Goal: Transaction & Acquisition: Purchase product/service

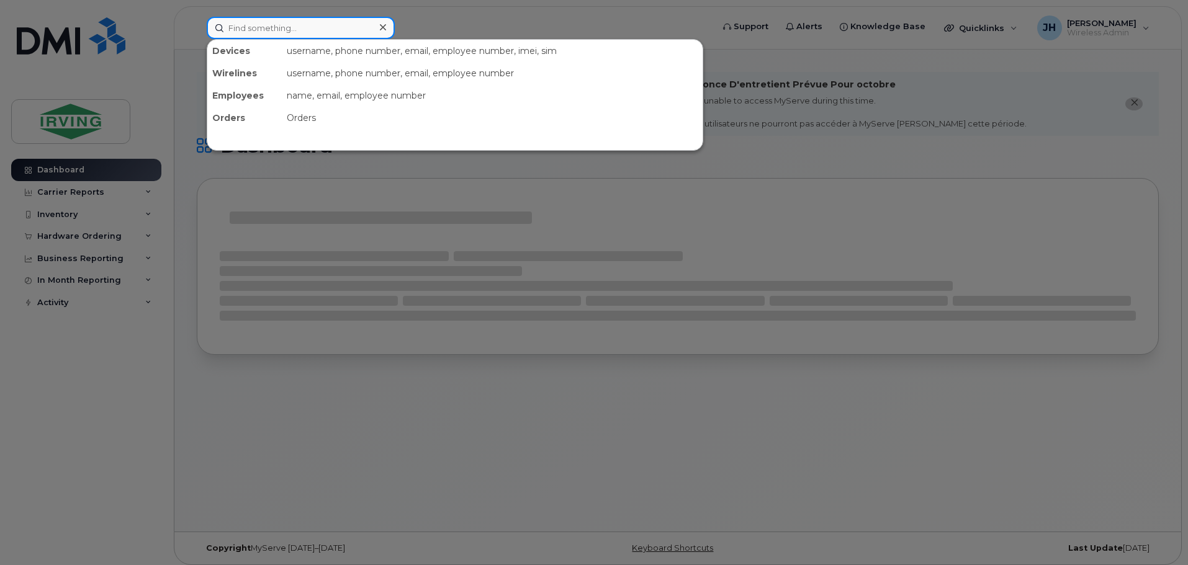
click at [308, 29] on input at bounding box center [301, 28] width 188 height 22
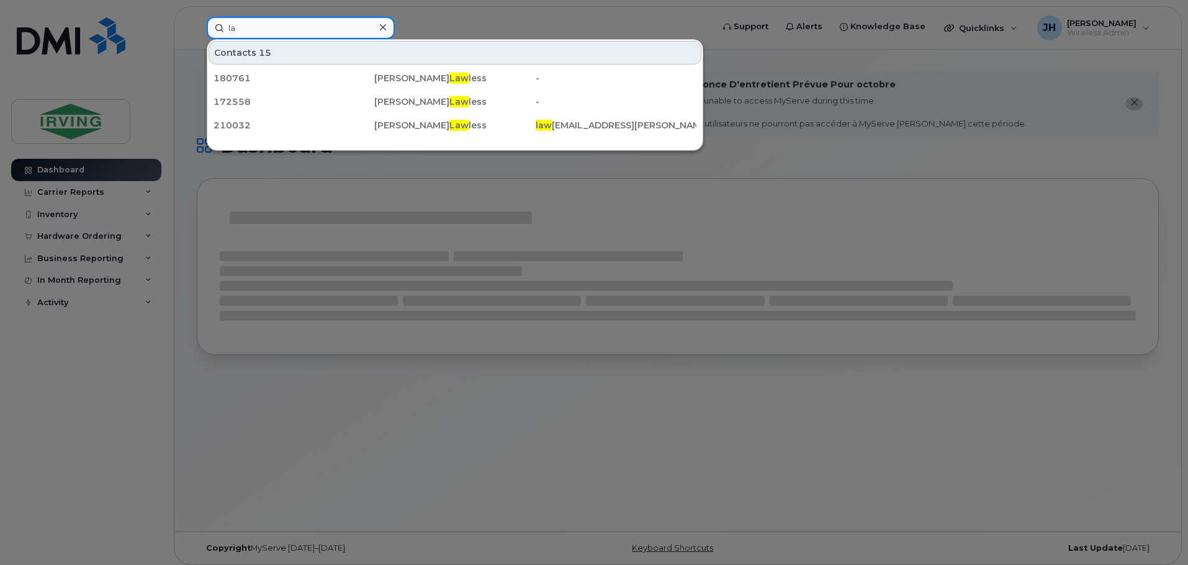
type input "l"
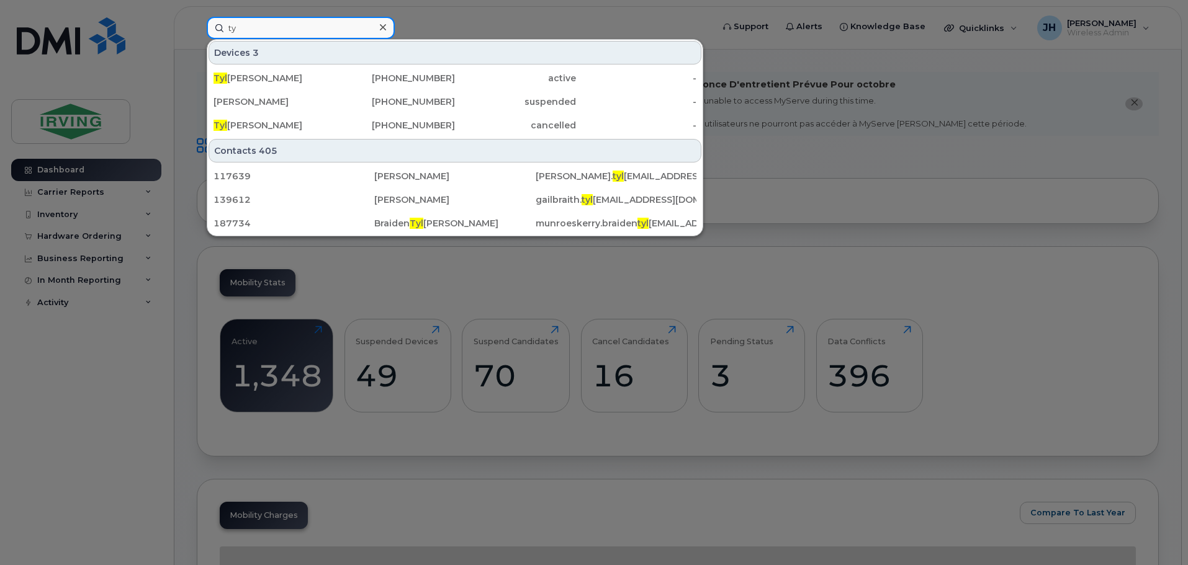
type input "t"
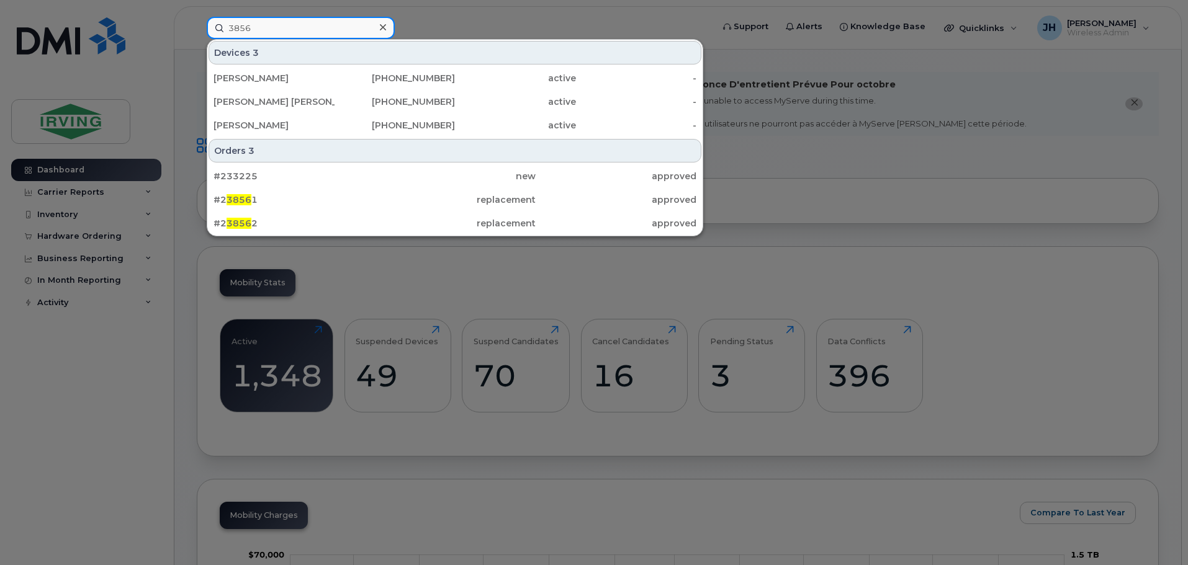
drag, startPoint x: 260, startPoint y: 29, endPoint x: 197, endPoint y: 35, distance: 63.7
click at [197, 35] on div "3856 Devices 3 Matthew Davidson 506-470-3883 active - Guido Gibran Cabrera Satt…" at bounding box center [455, 28] width 517 height 22
type input "2376"
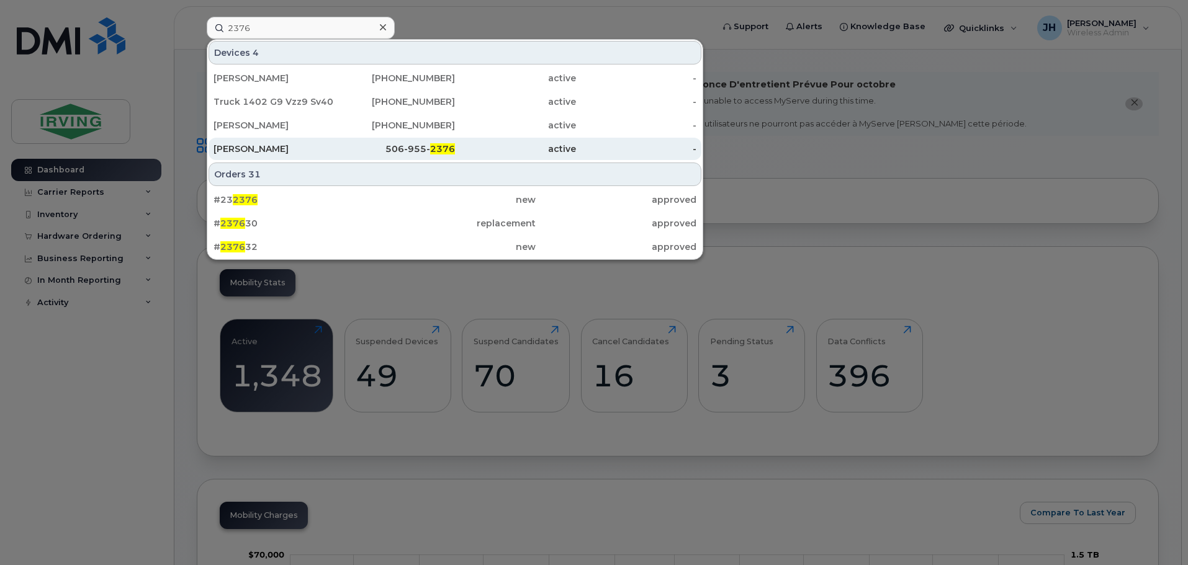
click at [309, 148] on div "Julien Mallais" at bounding box center [273, 149] width 121 height 12
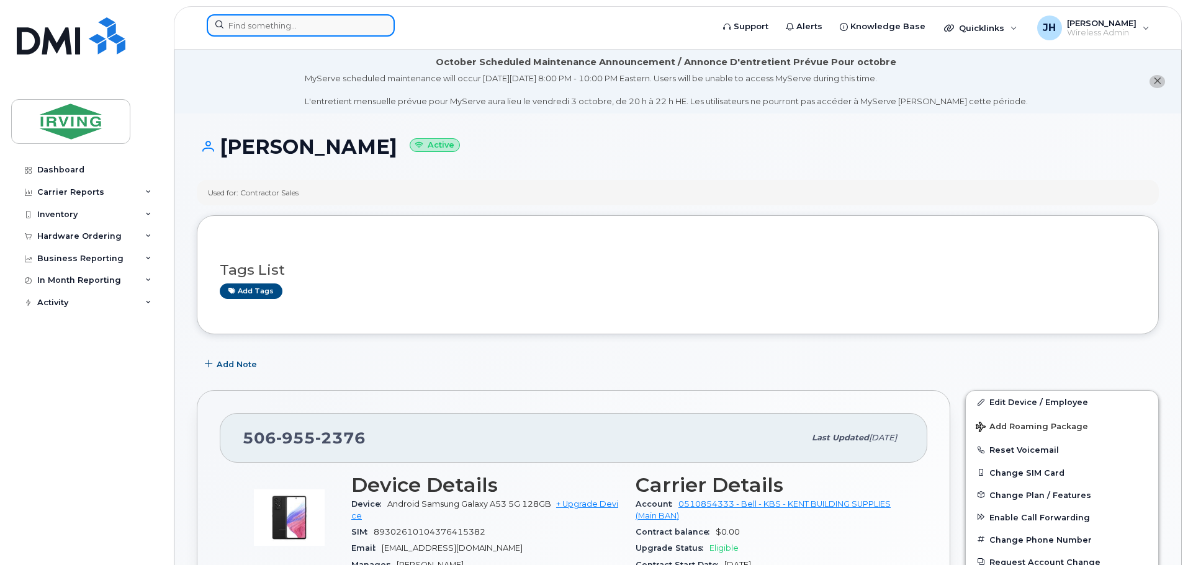
click at [256, 28] on input at bounding box center [301, 25] width 188 height 22
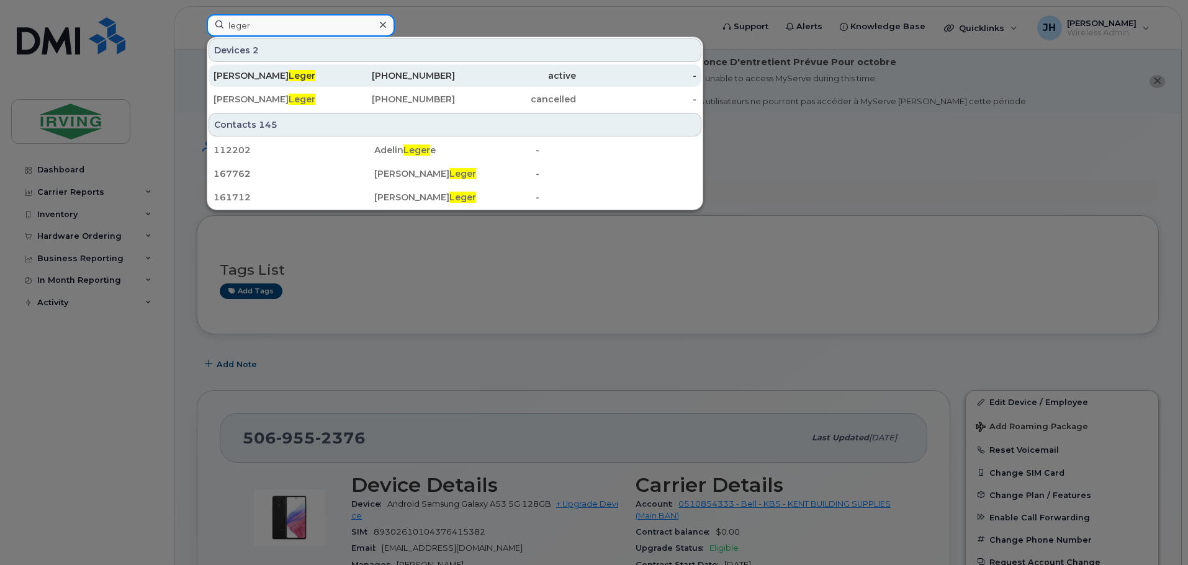
type input "leger"
click at [289, 77] on span "Leger" at bounding box center [302, 75] width 27 height 11
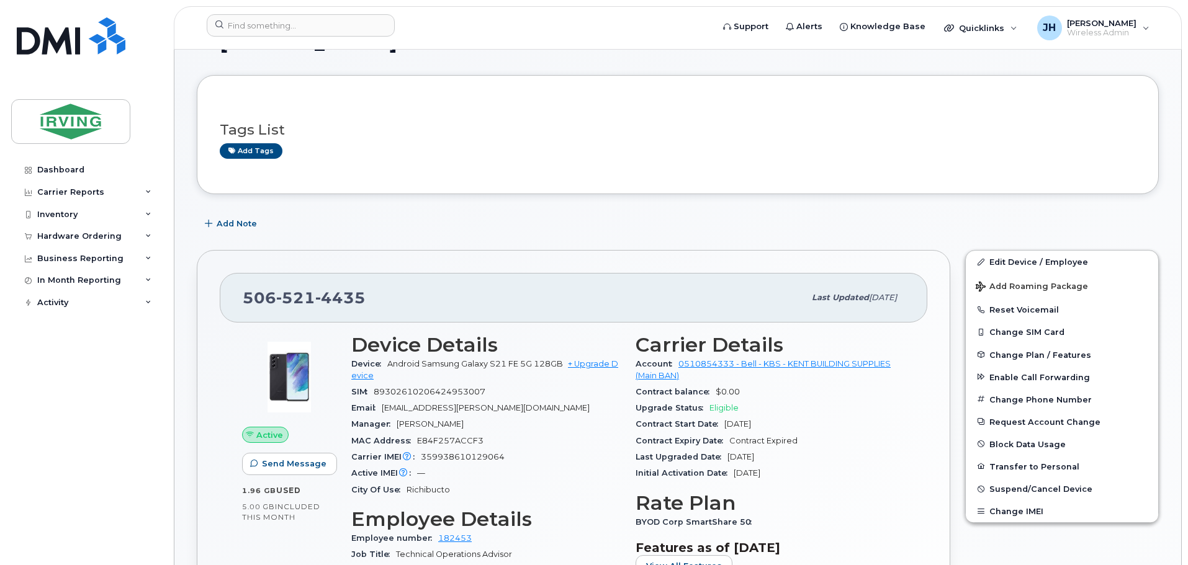
scroll to position [124, 0]
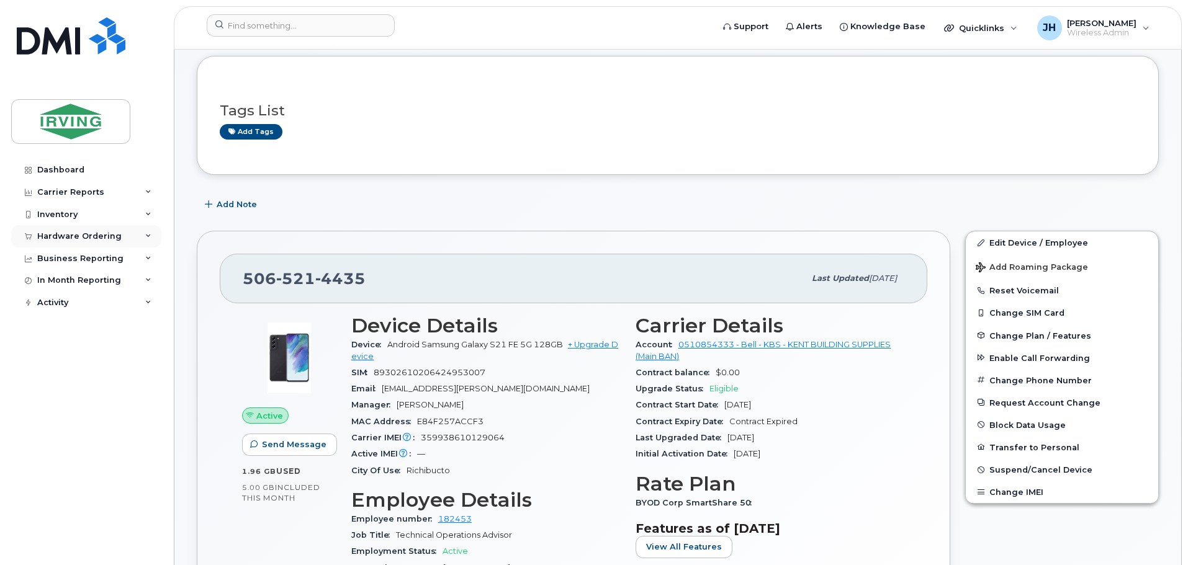
click at [79, 237] on div "Hardware Ordering" at bounding box center [79, 236] width 84 height 10
click at [68, 280] on div "Orders" at bounding box center [58, 282] width 30 height 11
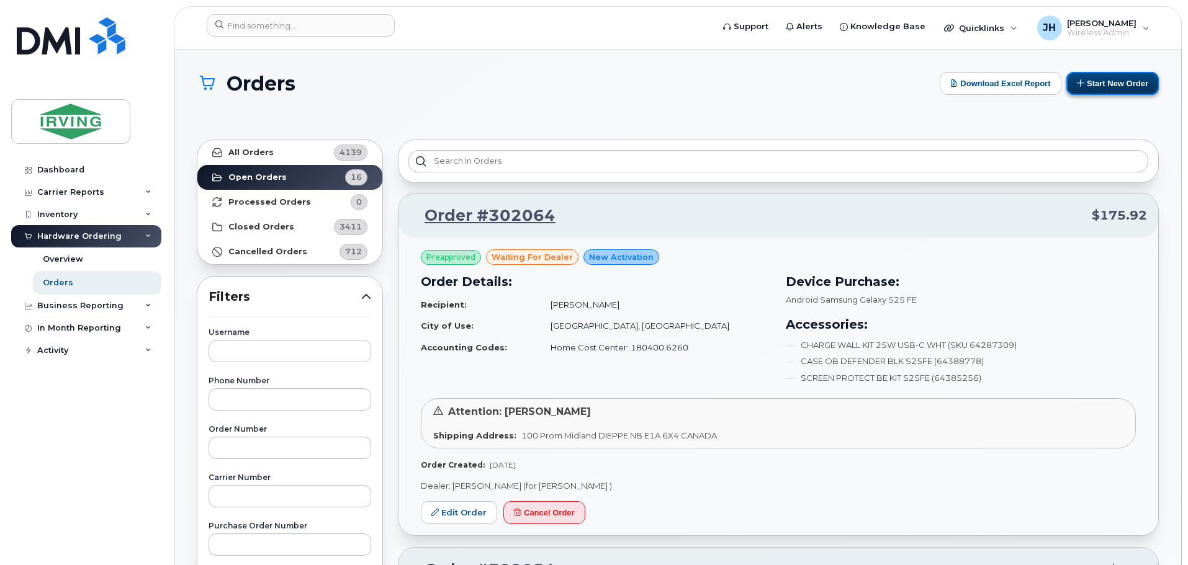
click at [1106, 83] on button "Start New Order" at bounding box center [1112, 83] width 92 height 23
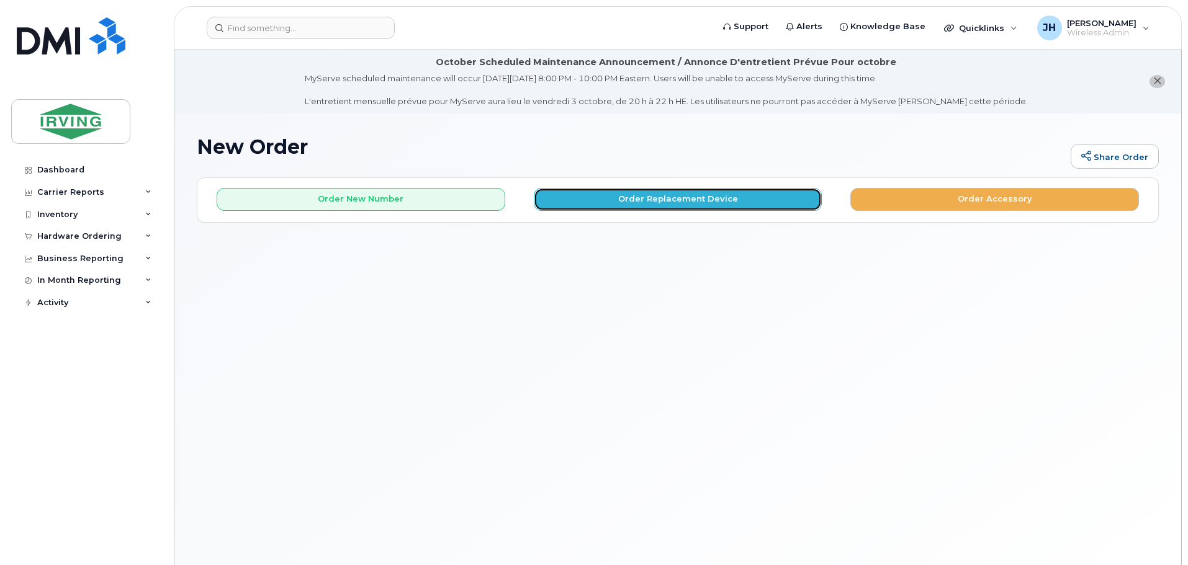
click at [664, 199] on button "Order Replacement Device" at bounding box center [678, 199] width 289 height 23
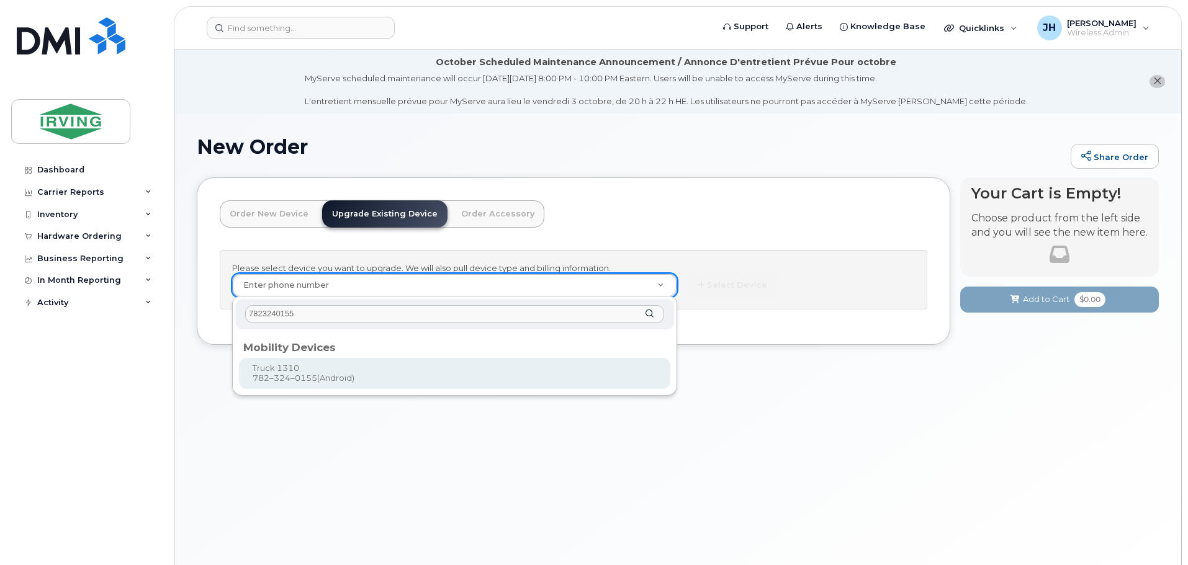
type input "7823240155"
type input "698307"
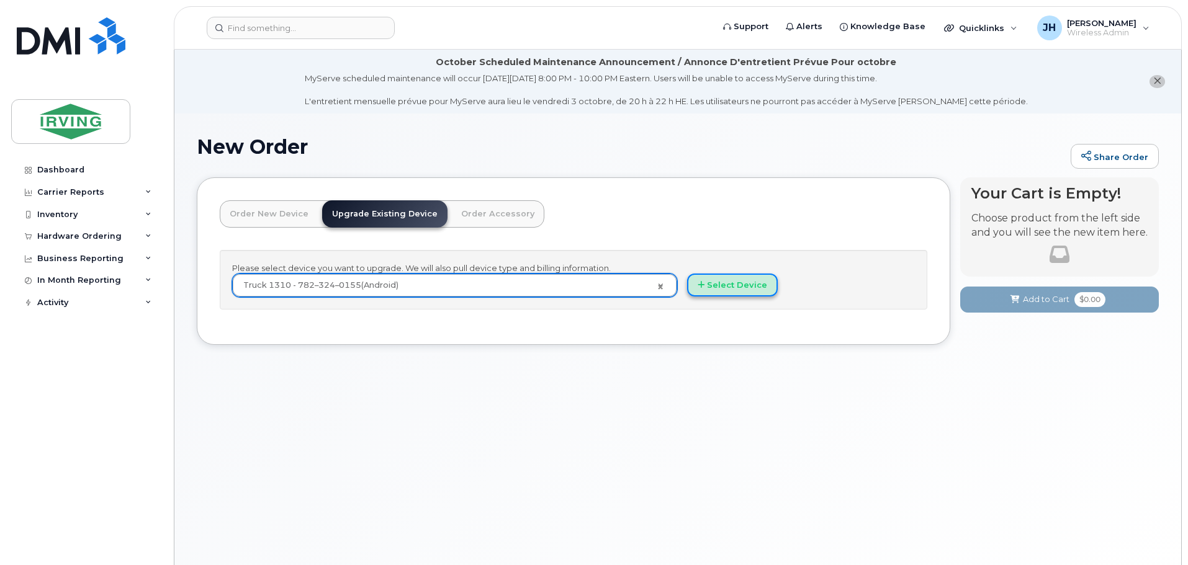
click at [725, 282] on button "Select Device" at bounding box center [732, 285] width 91 height 23
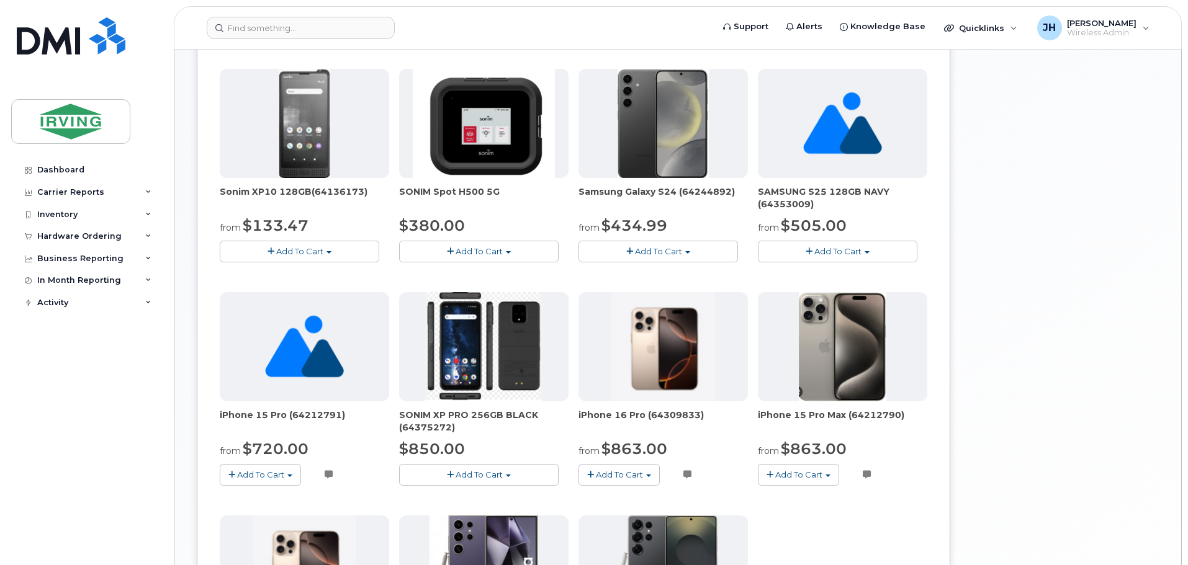
scroll to position [558, 0]
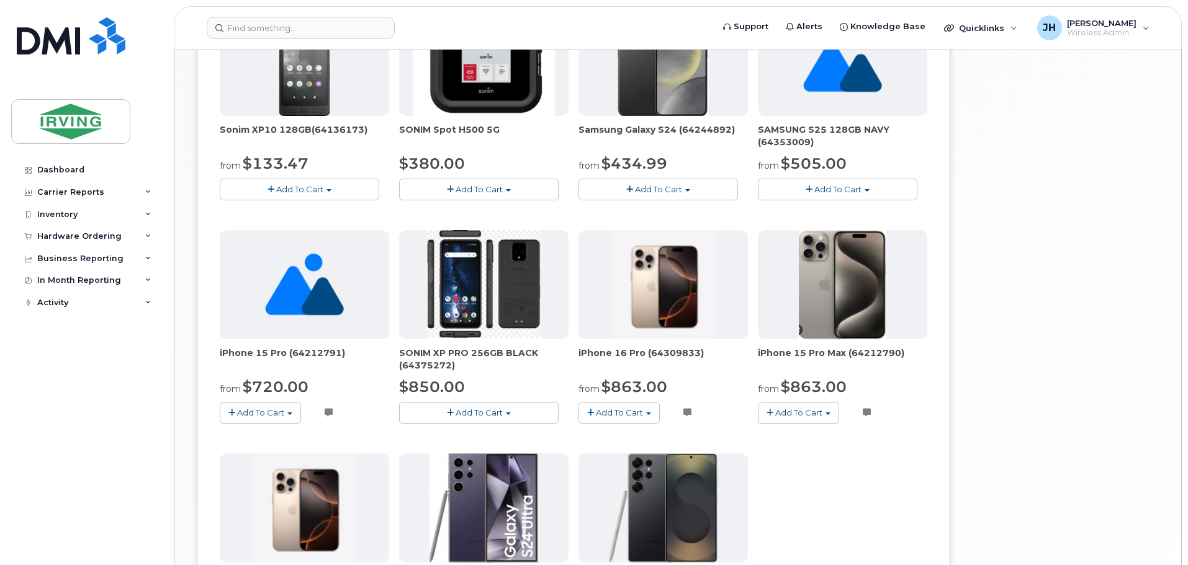
click at [490, 414] on span "Add To Cart" at bounding box center [478, 413] width 47 height 10
click at [504, 378] on div "$850.00" at bounding box center [483, 387] width 169 height 21
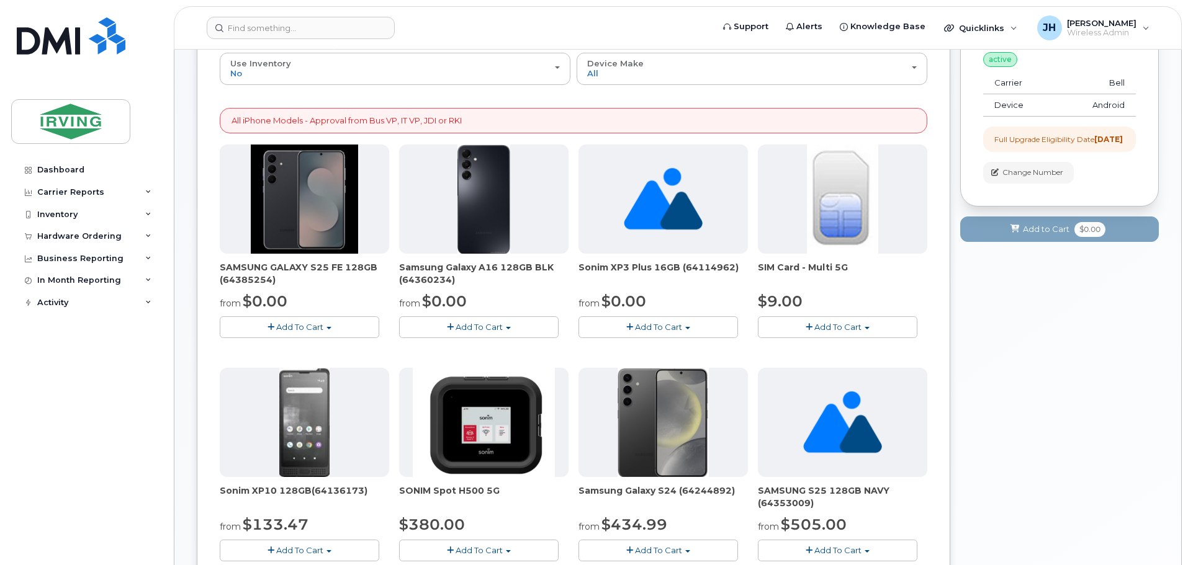
scroll to position [186, 0]
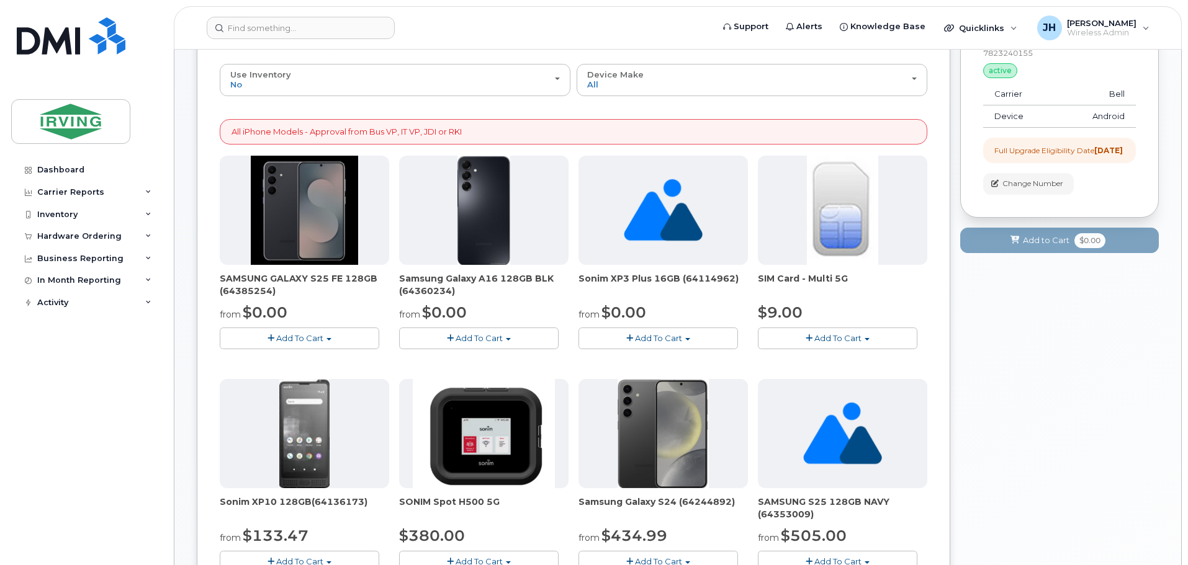
click at [660, 340] on span "Add To Cart" at bounding box center [658, 338] width 47 height 10
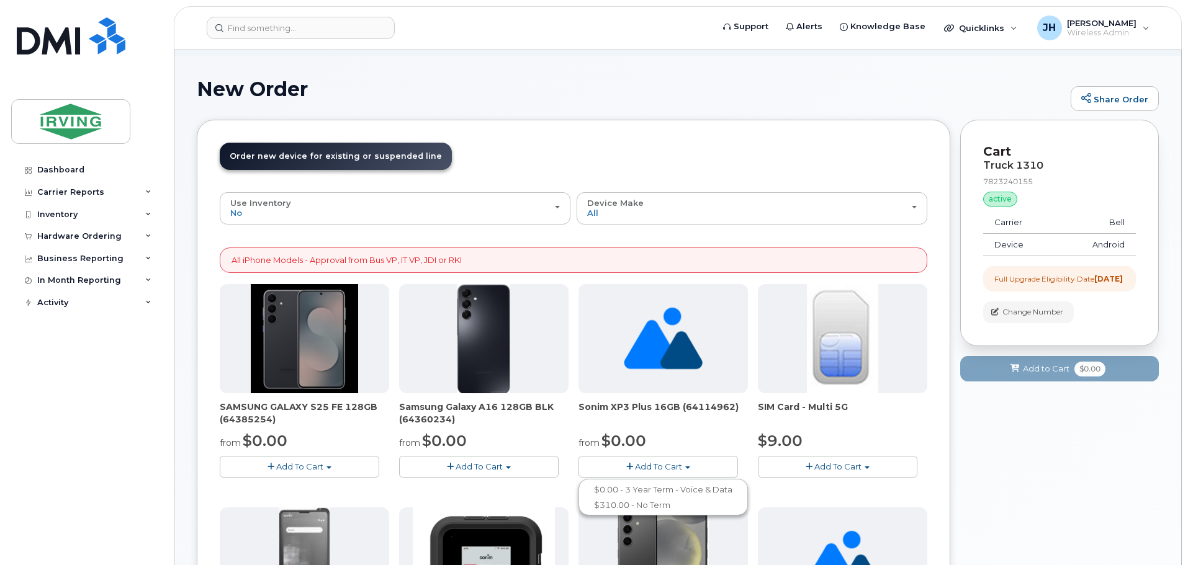
scroll to position [0, 0]
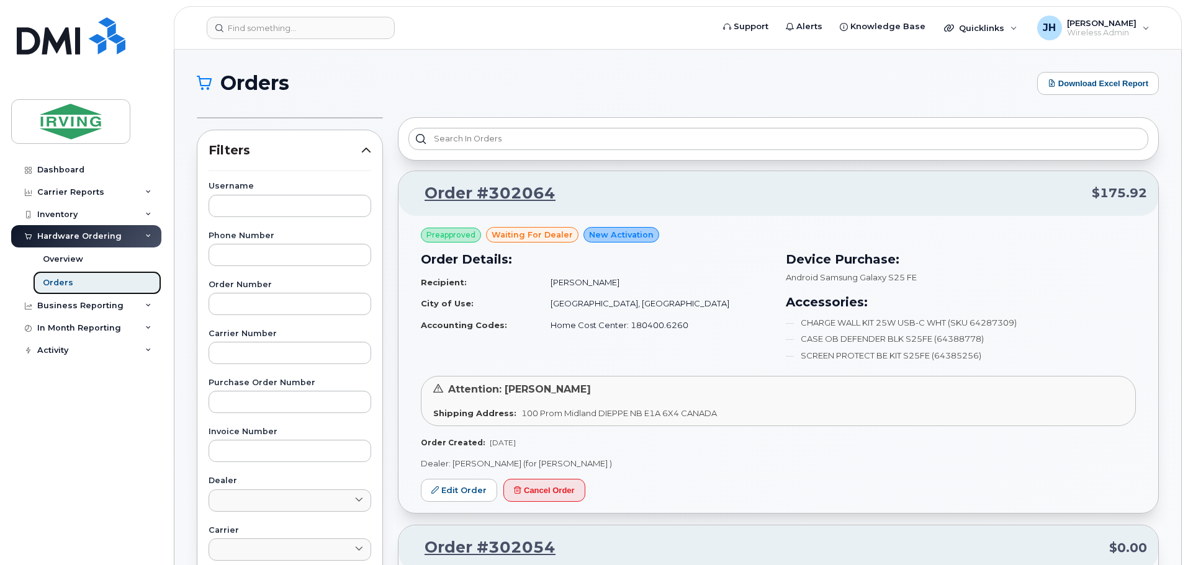
click at [58, 277] on div "Orders" at bounding box center [58, 282] width 30 height 11
click at [66, 281] on div "Orders" at bounding box center [58, 282] width 30 height 11
click at [74, 235] on div "Hardware Ordering" at bounding box center [79, 236] width 84 height 10
click at [58, 235] on div "Hardware Ordering" at bounding box center [79, 236] width 84 height 10
drag, startPoint x: 64, startPoint y: 282, endPoint x: 108, endPoint y: 291, distance: 45.0
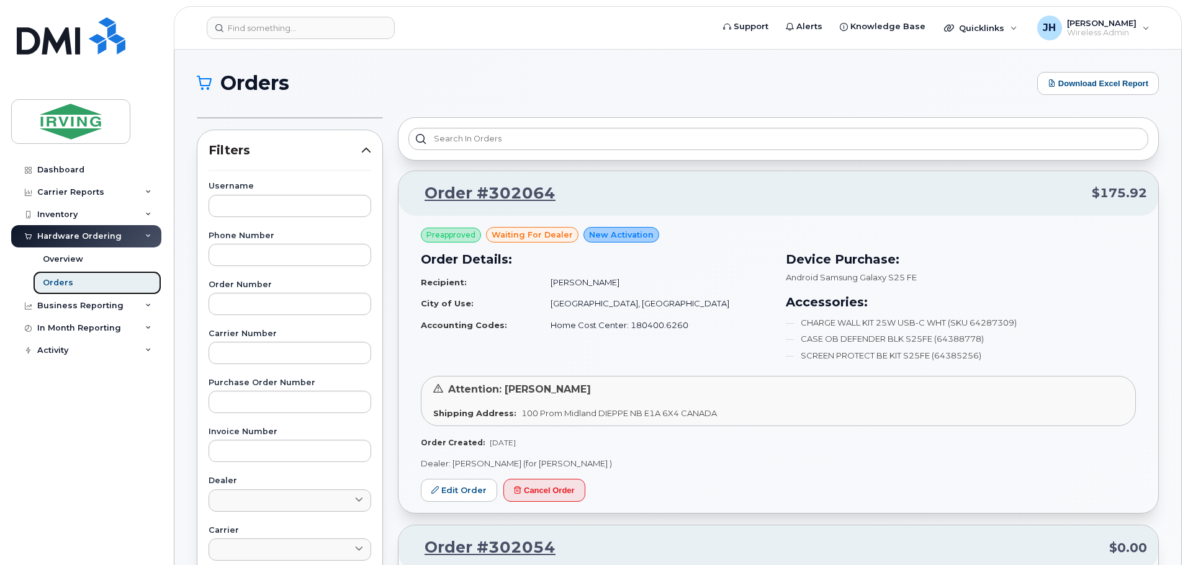
click at [65, 282] on div "Orders" at bounding box center [58, 282] width 30 height 11
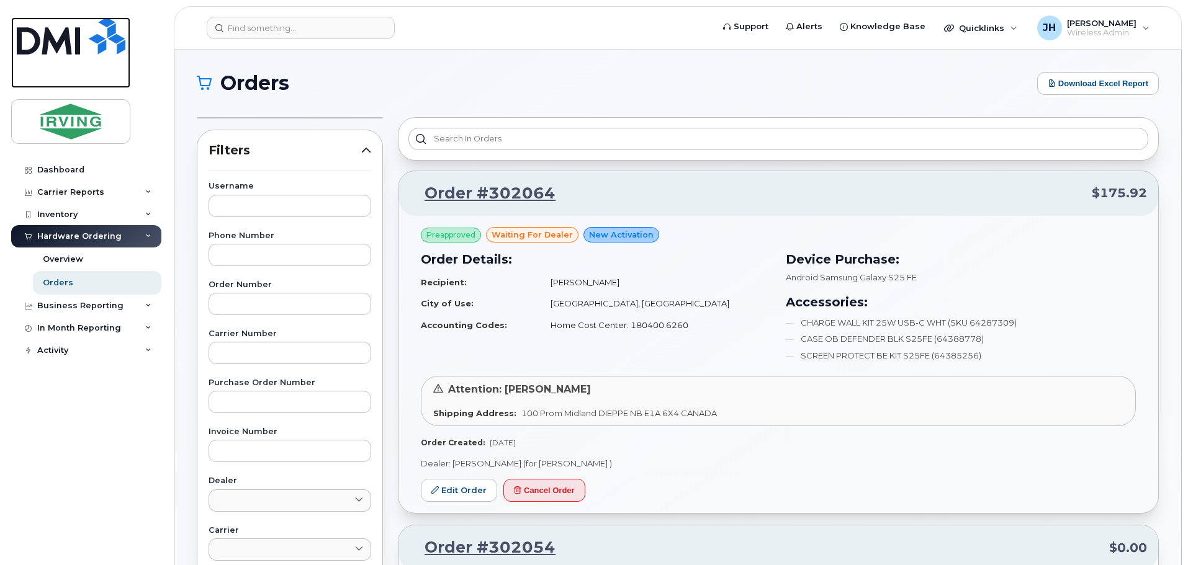
click at [52, 40] on img at bounding box center [71, 35] width 109 height 37
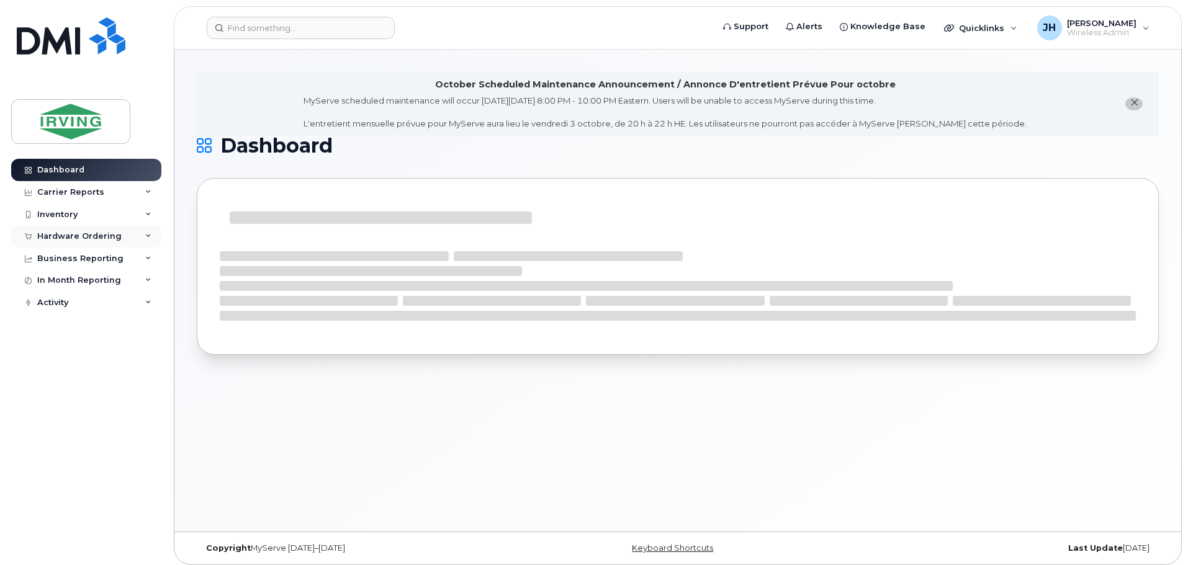
click at [87, 231] on div "Hardware Ordering" at bounding box center [86, 236] width 150 height 22
click at [64, 285] on div "Orders" at bounding box center [58, 282] width 30 height 11
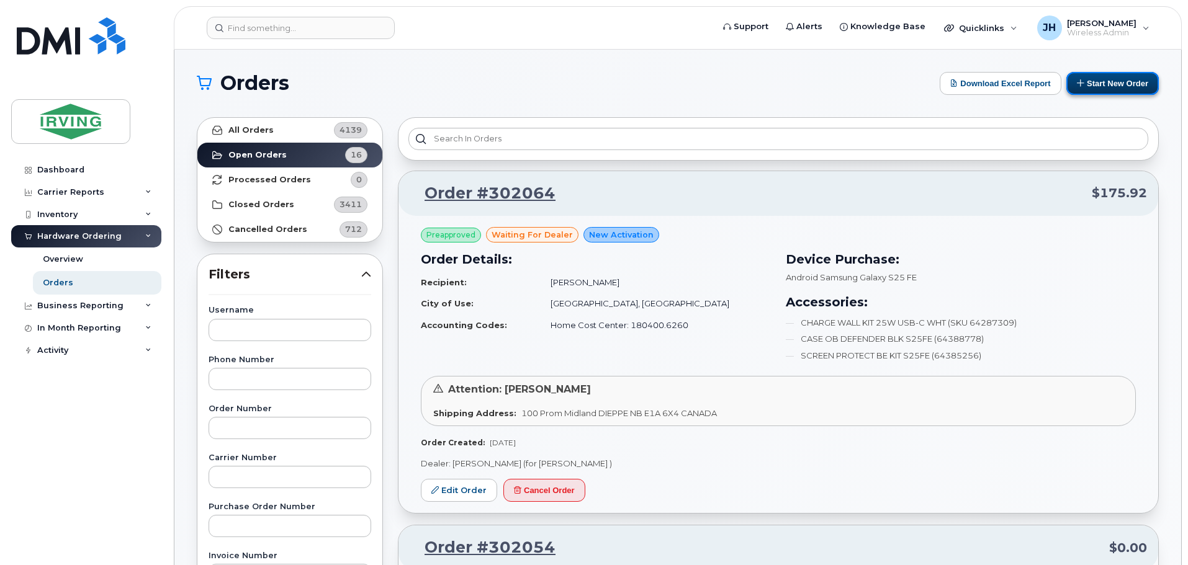
click at [1112, 84] on button "Start New Order" at bounding box center [1112, 83] width 92 height 23
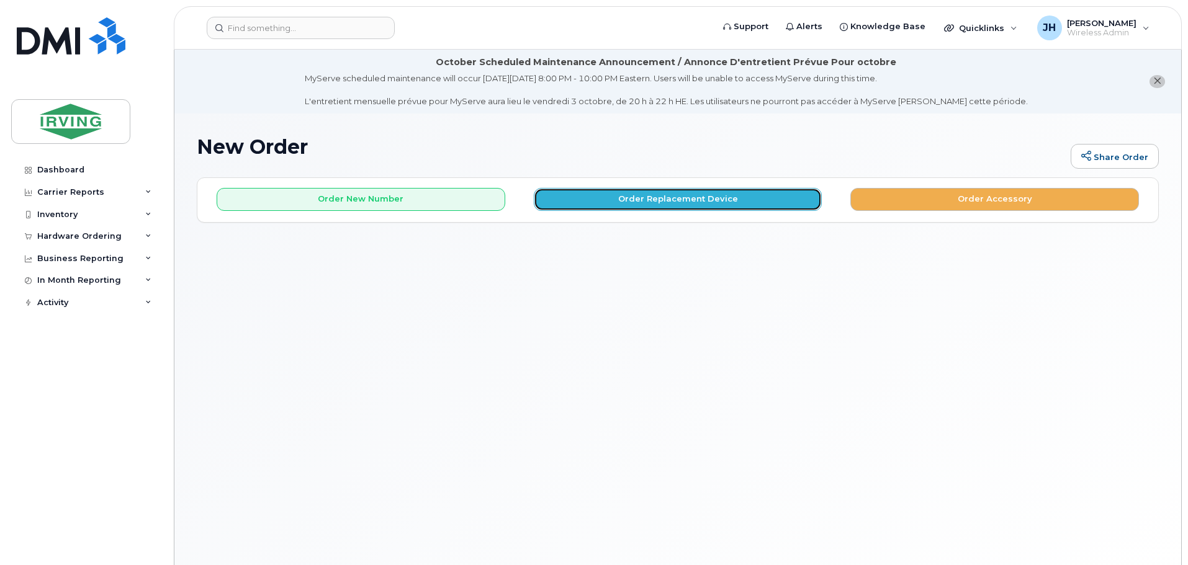
click at [629, 203] on button "Order Replacement Device" at bounding box center [678, 199] width 289 height 23
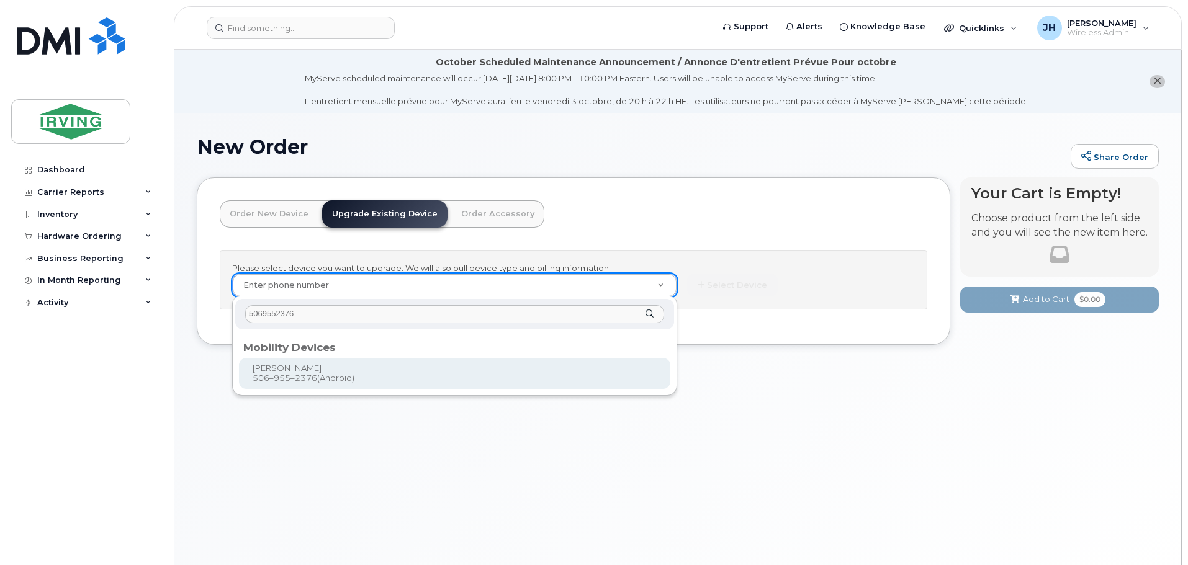
type input "5069552376"
drag, startPoint x: 348, startPoint y: 377, endPoint x: 447, endPoint y: 371, distance: 98.8
type input "697802"
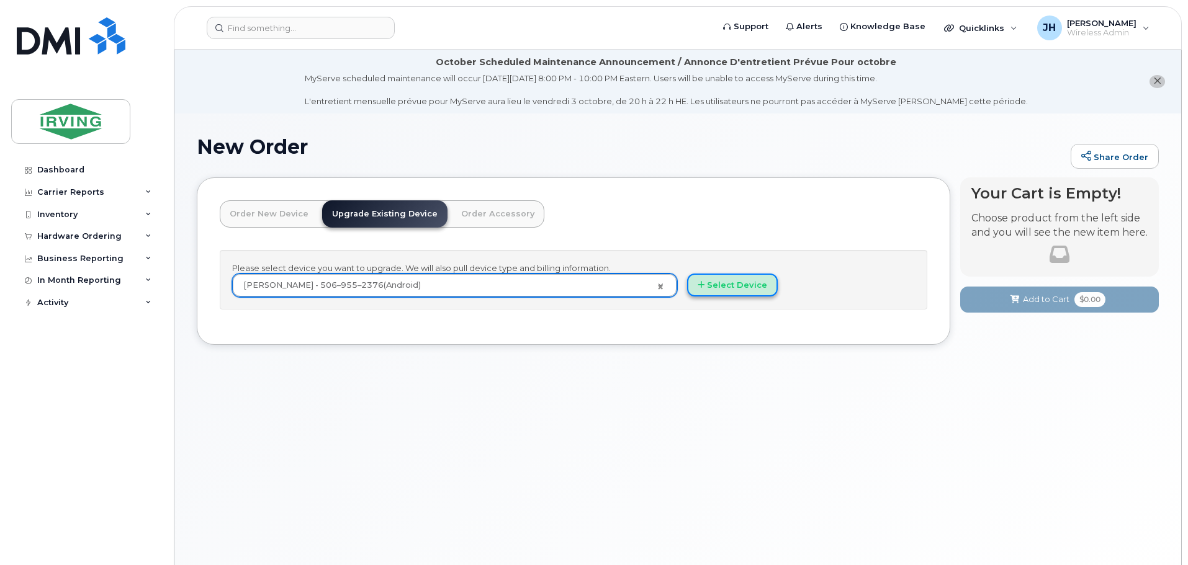
click at [718, 285] on button "Select Device" at bounding box center [732, 285] width 91 height 23
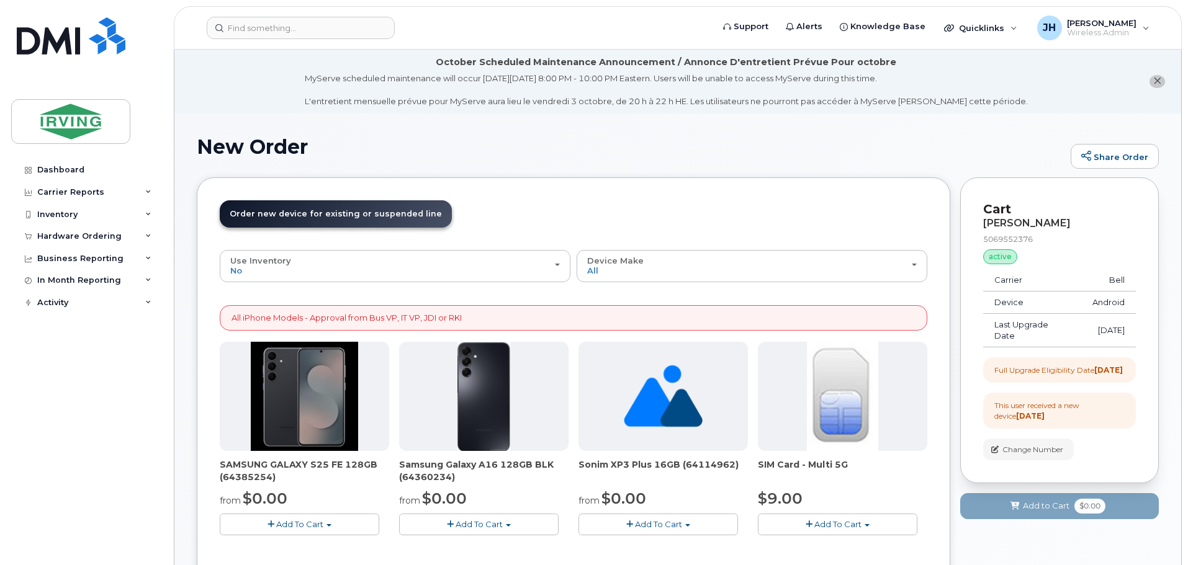
click at [279, 524] on span "Add To Cart" at bounding box center [299, 524] width 47 height 10
click at [313, 544] on link "$0.00 - 3 year term – Voice & Data(128gb)" at bounding box center [321, 548] width 196 height 16
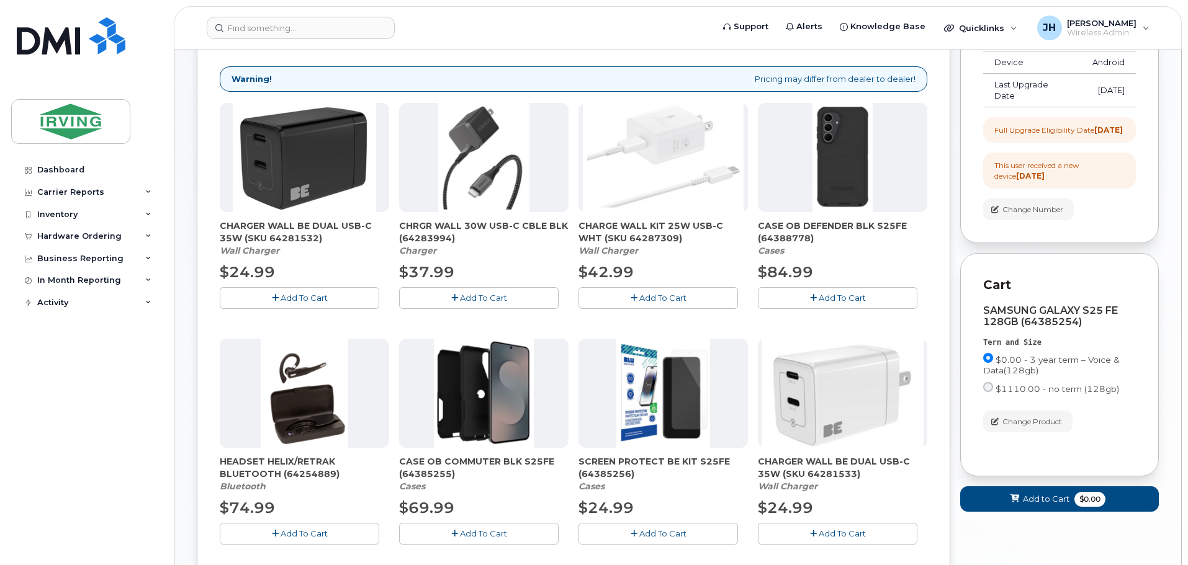
scroll to position [248, 0]
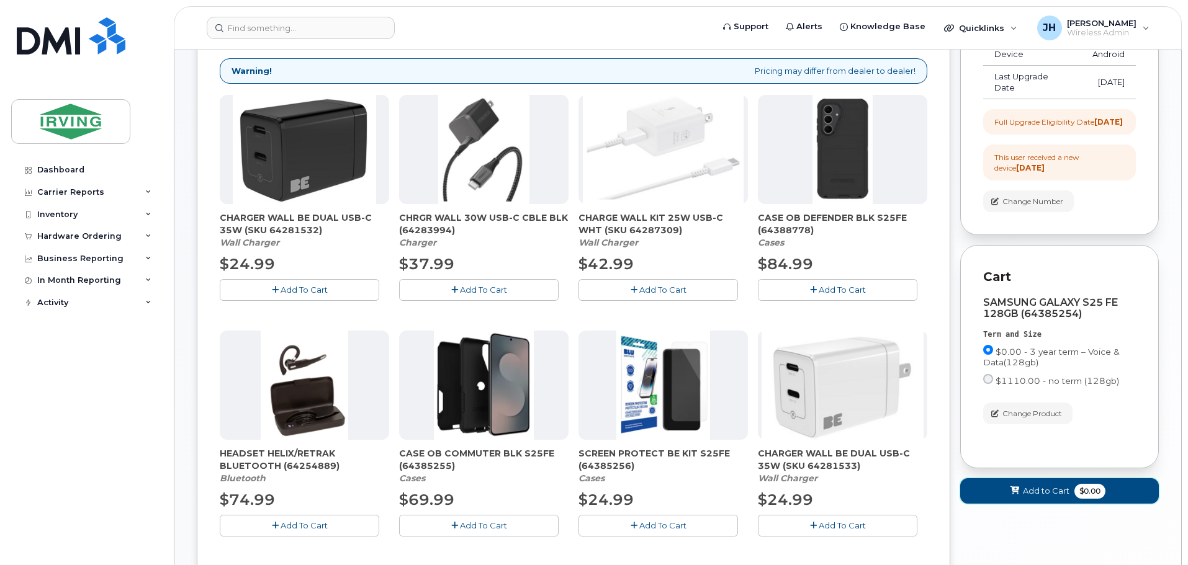
click at [1026, 497] on span "Add to Cart" at bounding box center [1046, 491] width 47 height 12
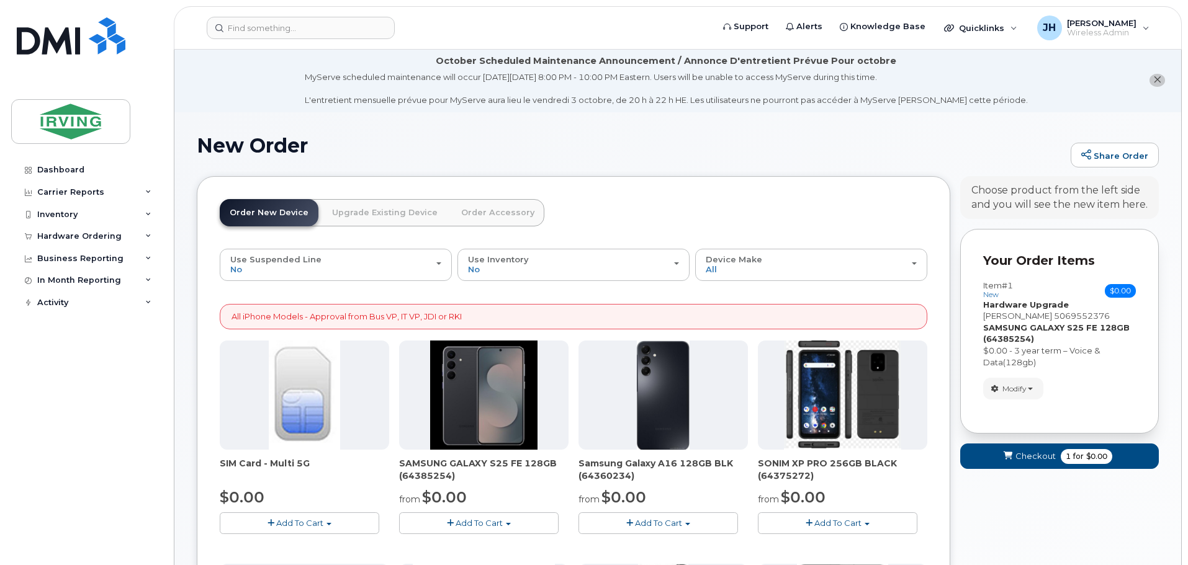
scroll to position [0, 0]
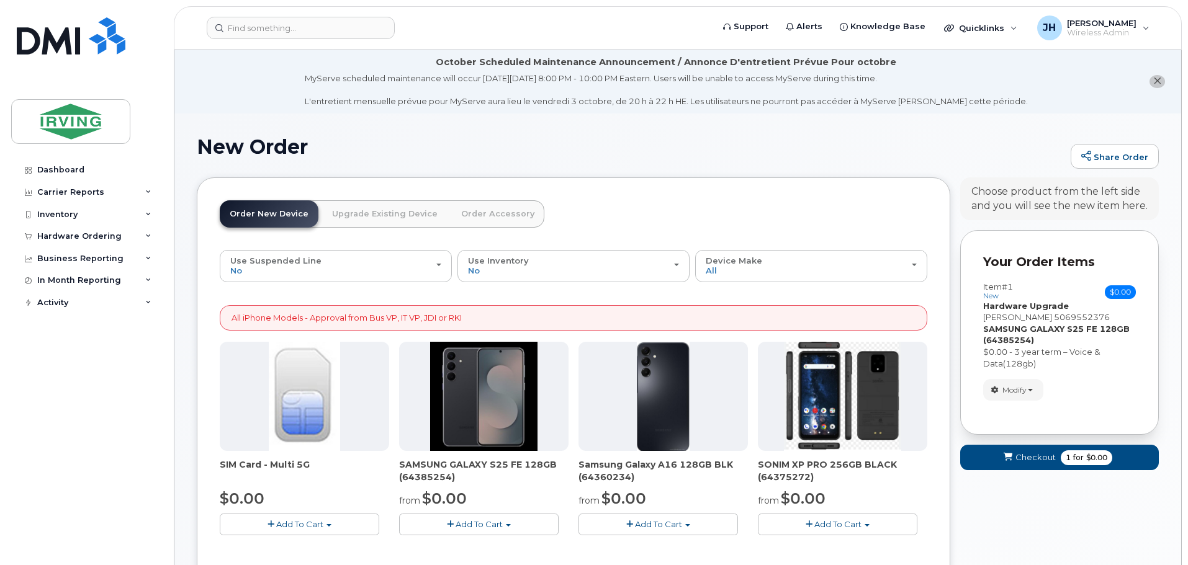
click at [489, 213] on link "Order Accessory" at bounding box center [497, 213] width 93 height 27
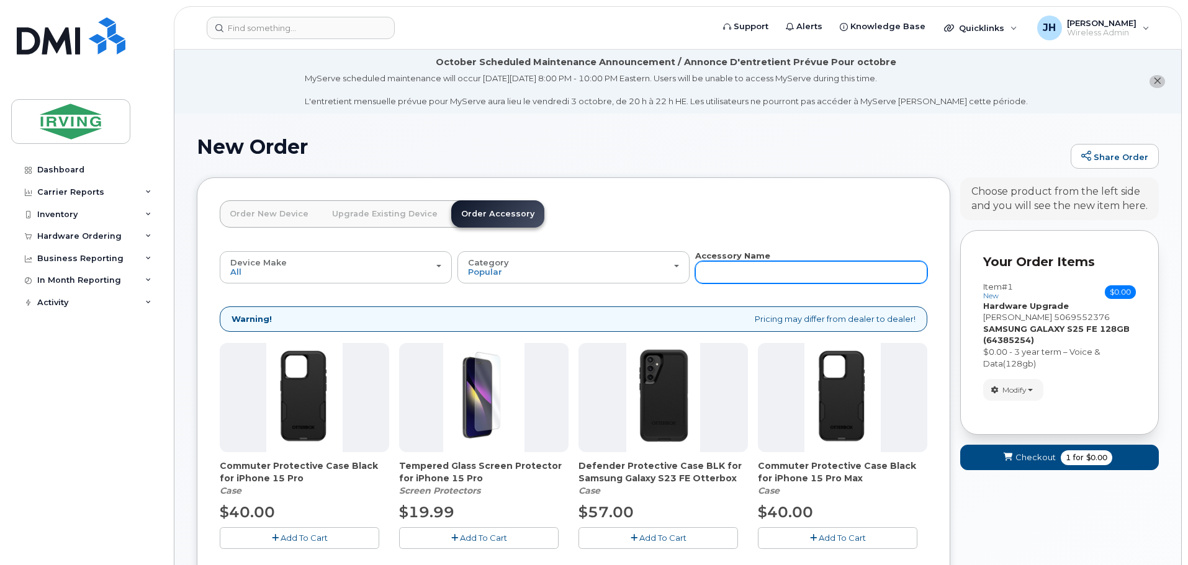
click at [730, 279] on input "text" at bounding box center [811, 272] width 232 height 22
type input "charger"
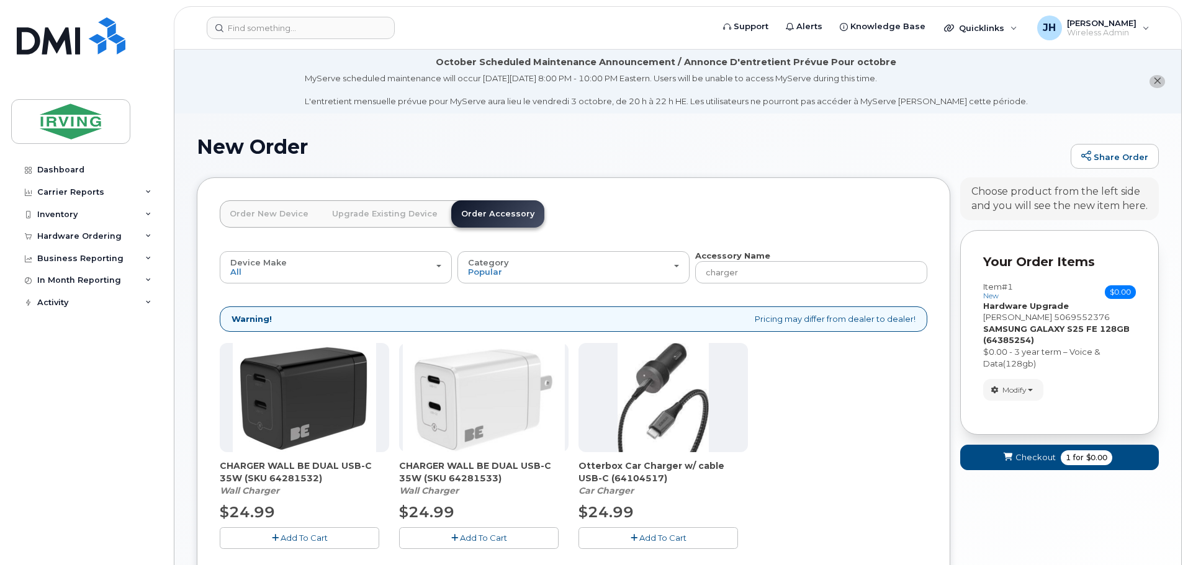
click at [285, 540] on span "Add To Cart" at bounding box center [303, 538] width 47 height 10
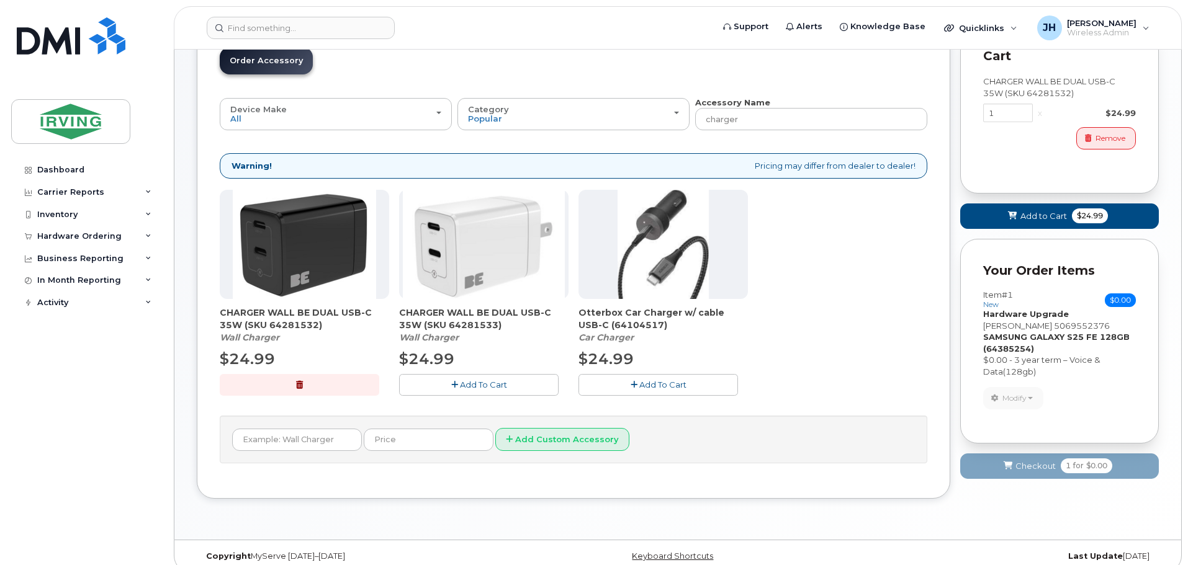
scroll to position [168, 0]
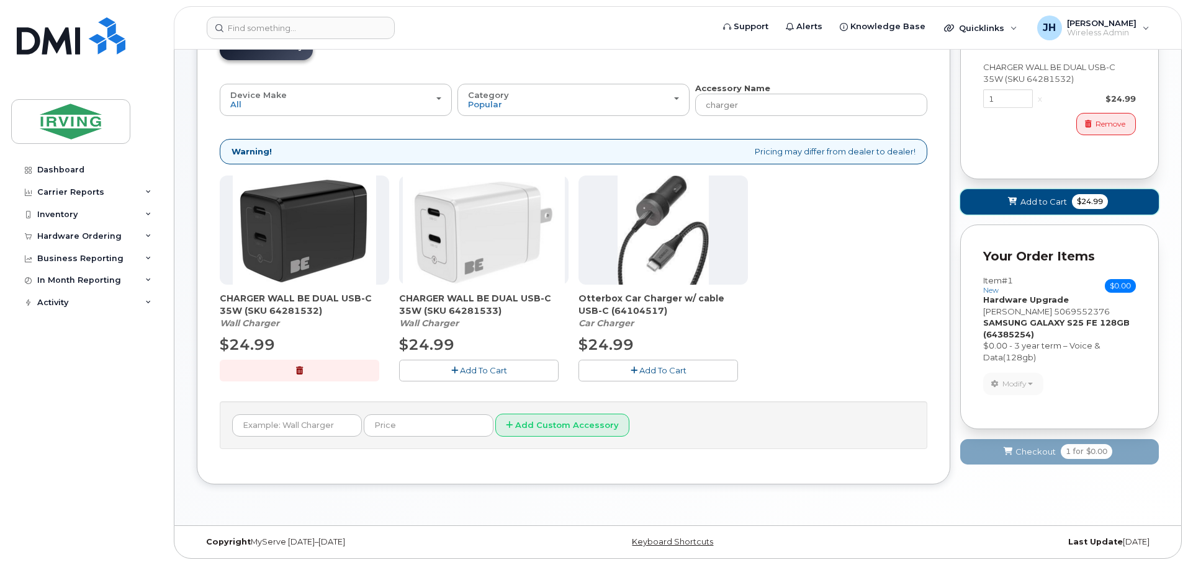
click at [1029, 196] on span "Add to Cart" at bounding box center [1043, 202] width 47 height 12
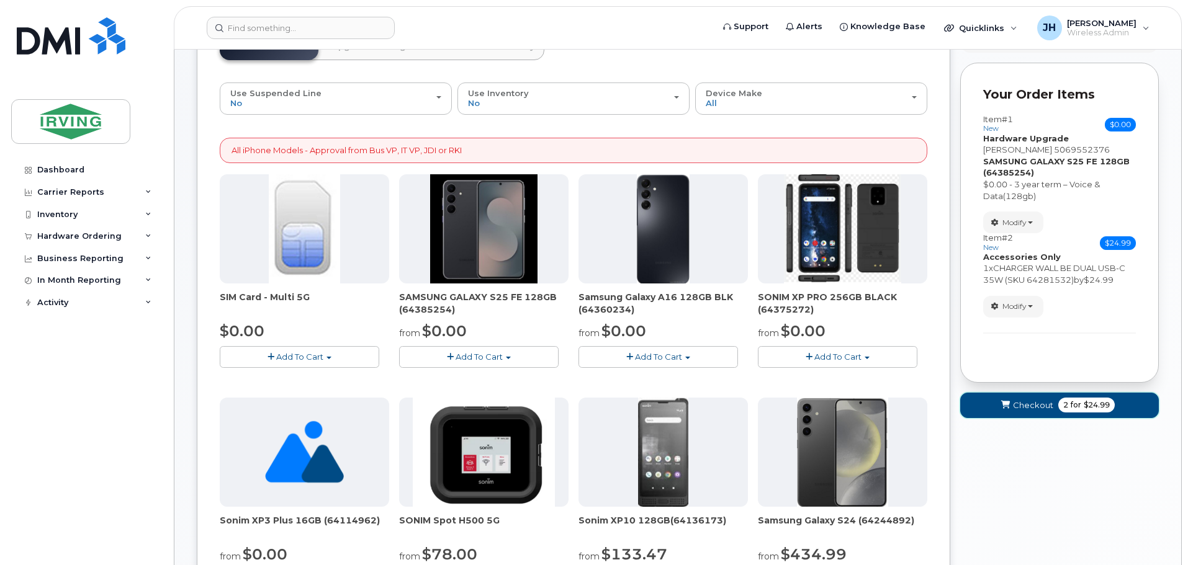
click at [1028, 408] on span "Checkout" at bounding box center [1033, 406] width 40 height 12
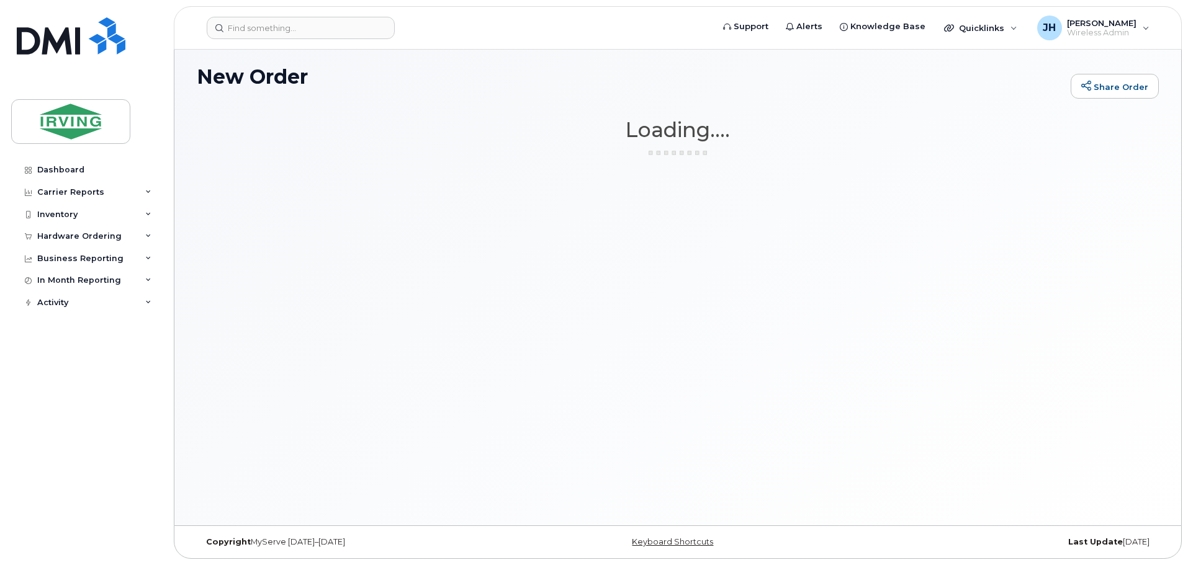
scroll to position [70, 0]
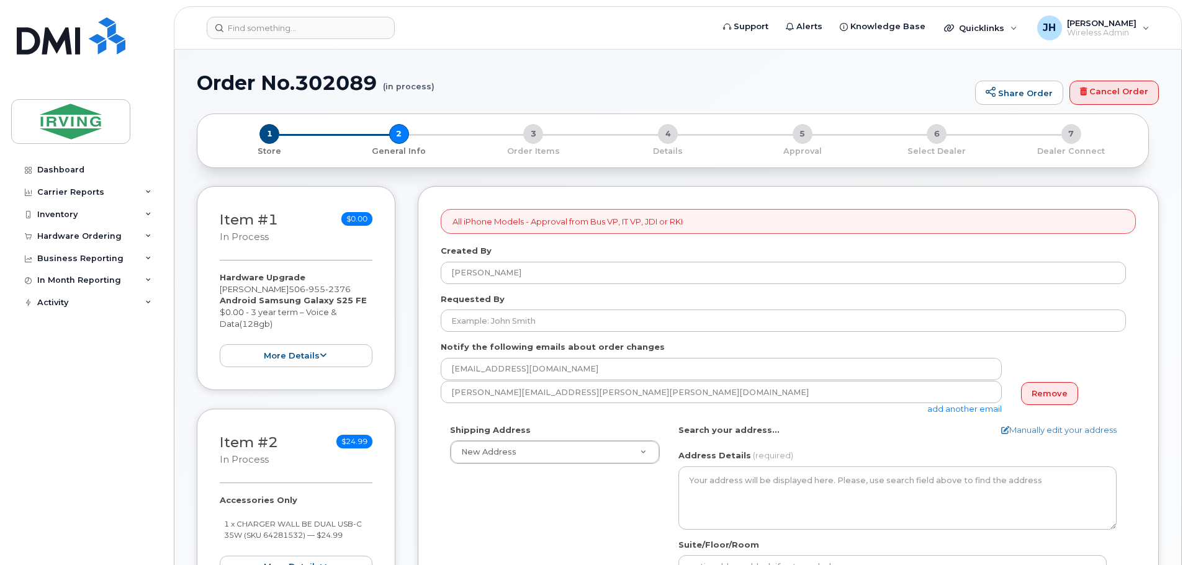
select select
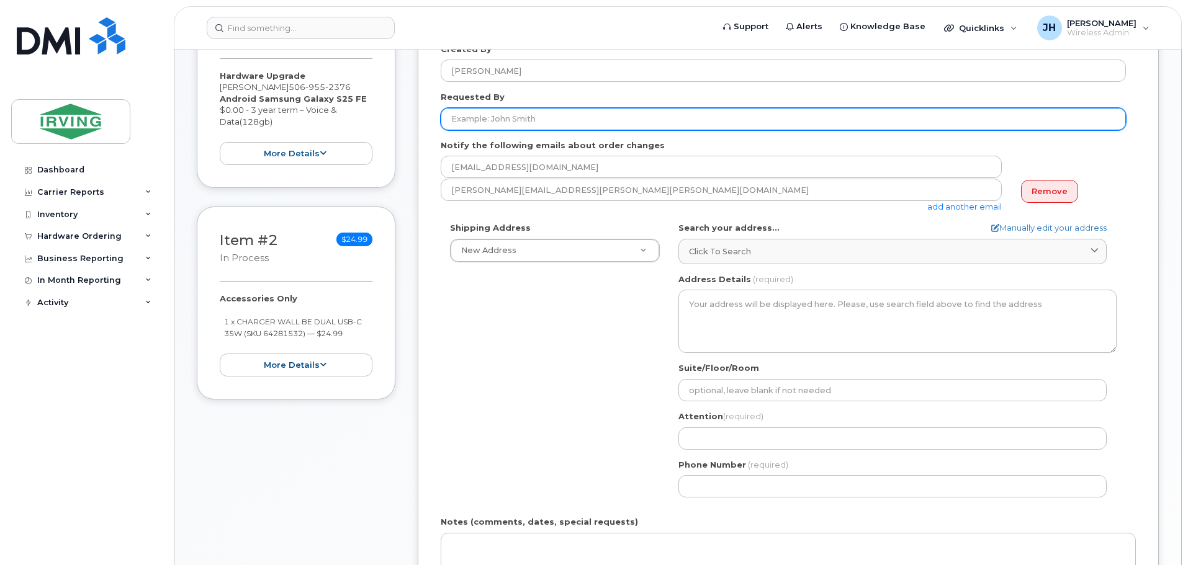
scroll to position [310, 0]
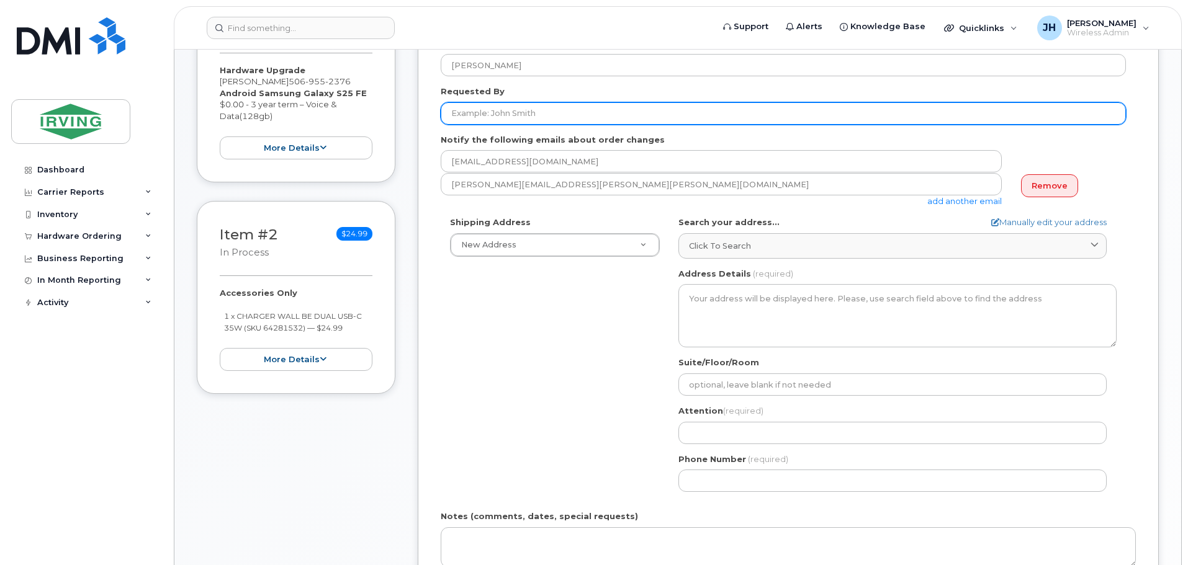
click at [491, 114] on input "Requested By" at bounding box center [783, 113] width 685 height 22
type input "[PERSON_NAME]"
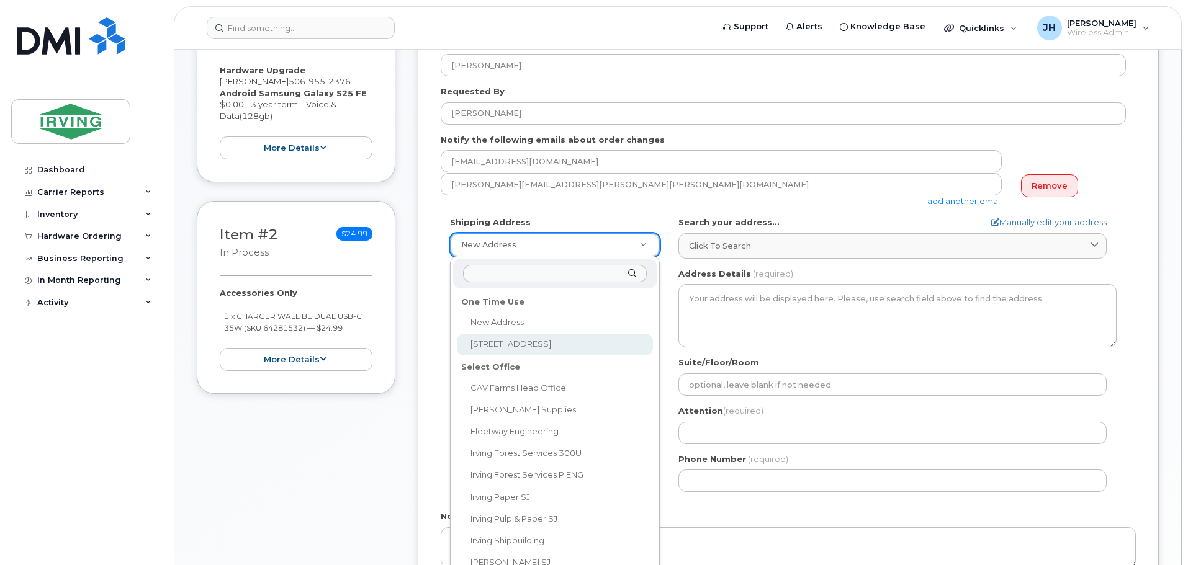
select select "[STREET_ADDRESS]"
type textarea "[STREET_ADDRESS][PERSON_NAME]"
type input "9th floor"
type input "[PERSON_NAME]"
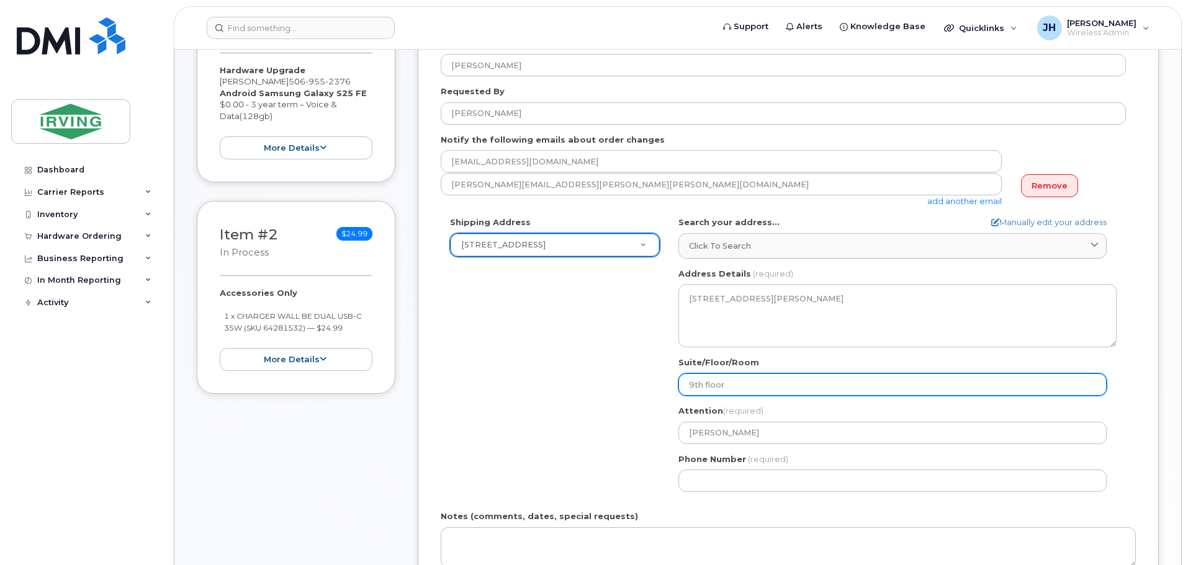
click at [692, 384] on input "9th floor" at bounding box center [892, 385] width 428 height 22
select select
type input "th floor"
select select
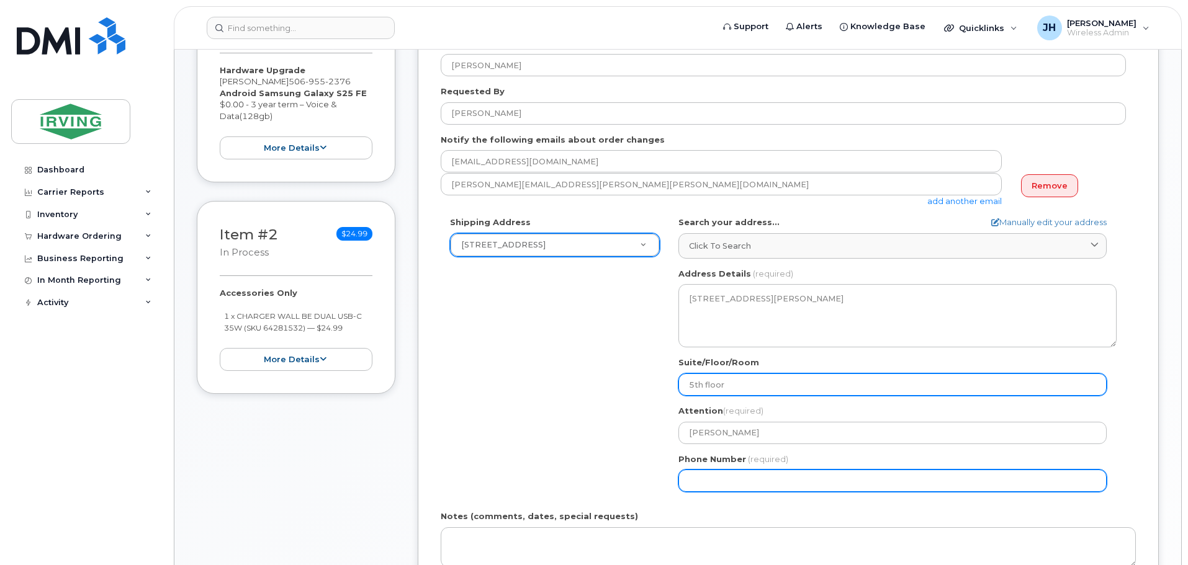
type input "5th floor"
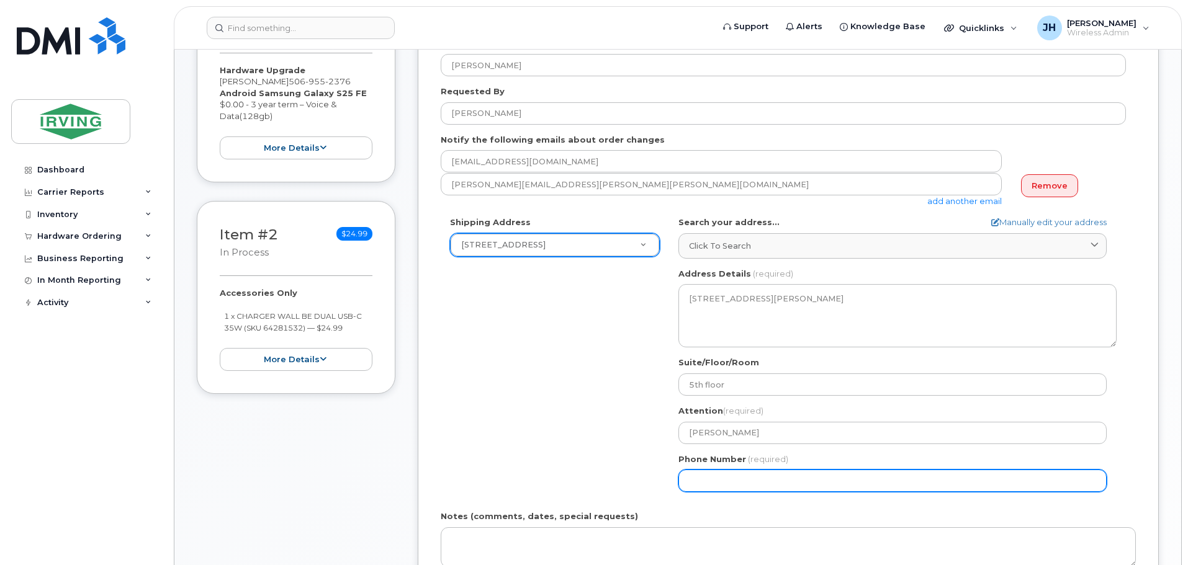
click at [740, 478] on input "Phone Number" at bounding box center [892, 481] width 428 height 22
type input "506633377"
select select
type input "5066333779"
select select
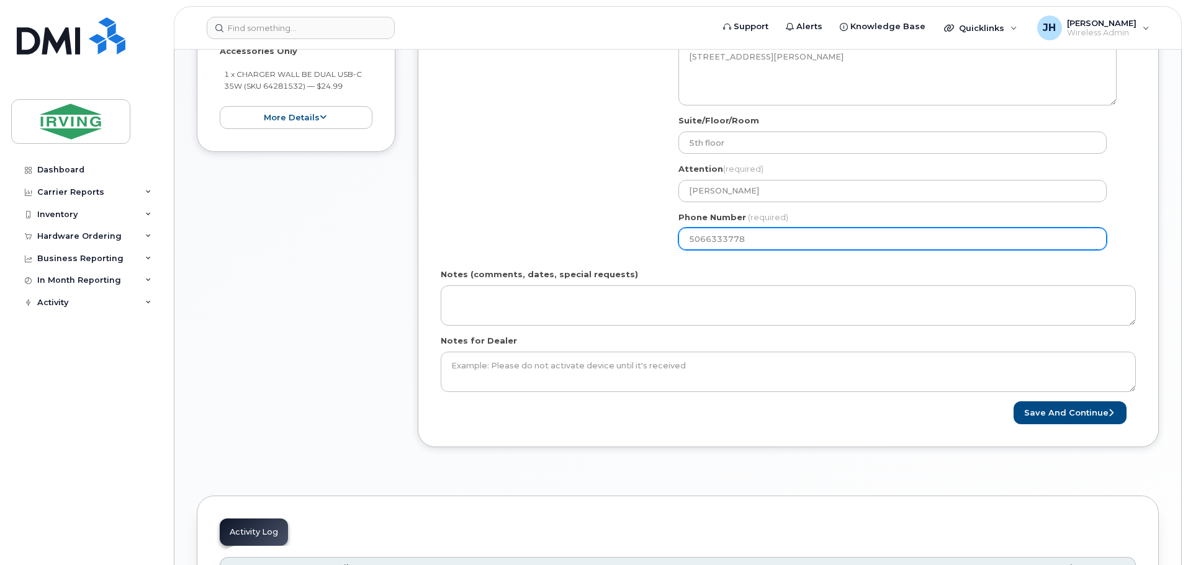
scroll to position [558, 0]
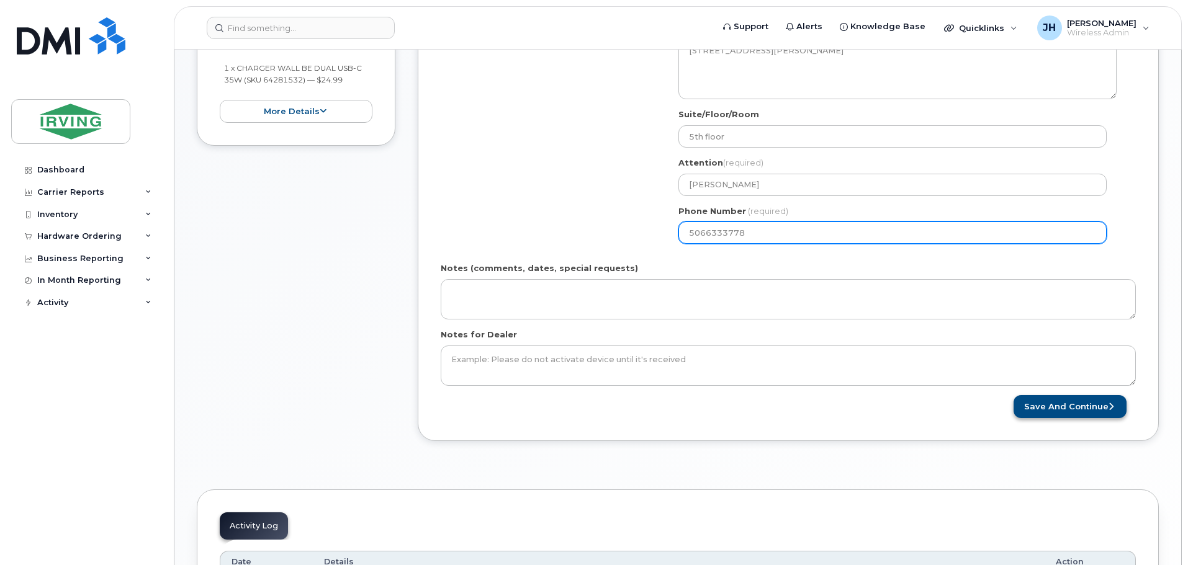
type input "5066333778"
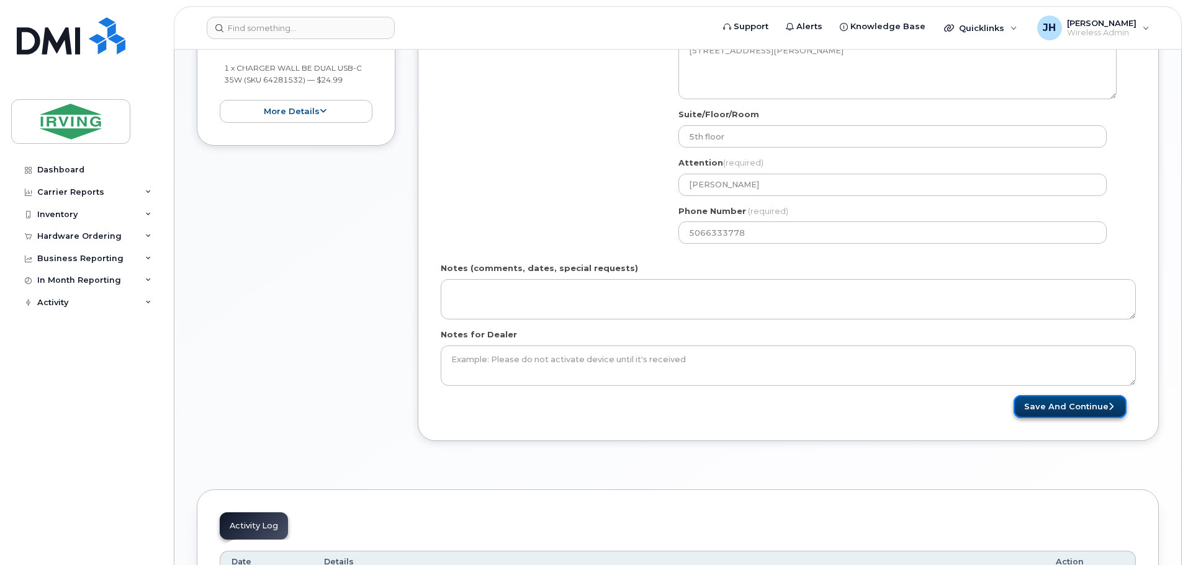
click at [1100, 404] on button "Save and Continue" at bounding box center [1069, 406] width 113 height 23
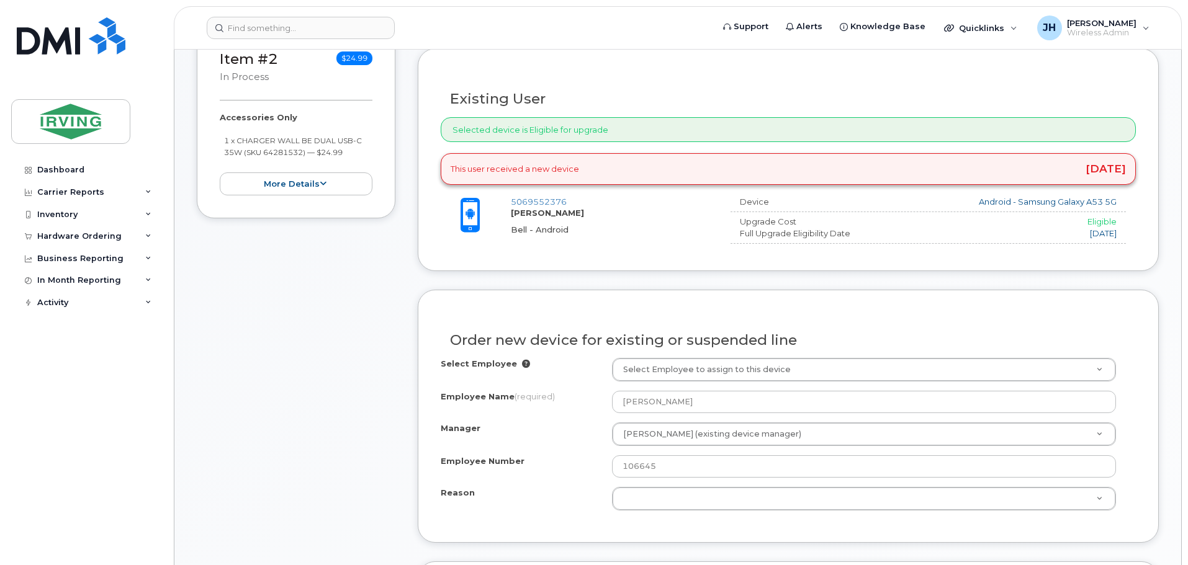
scroll to position [496, 0]
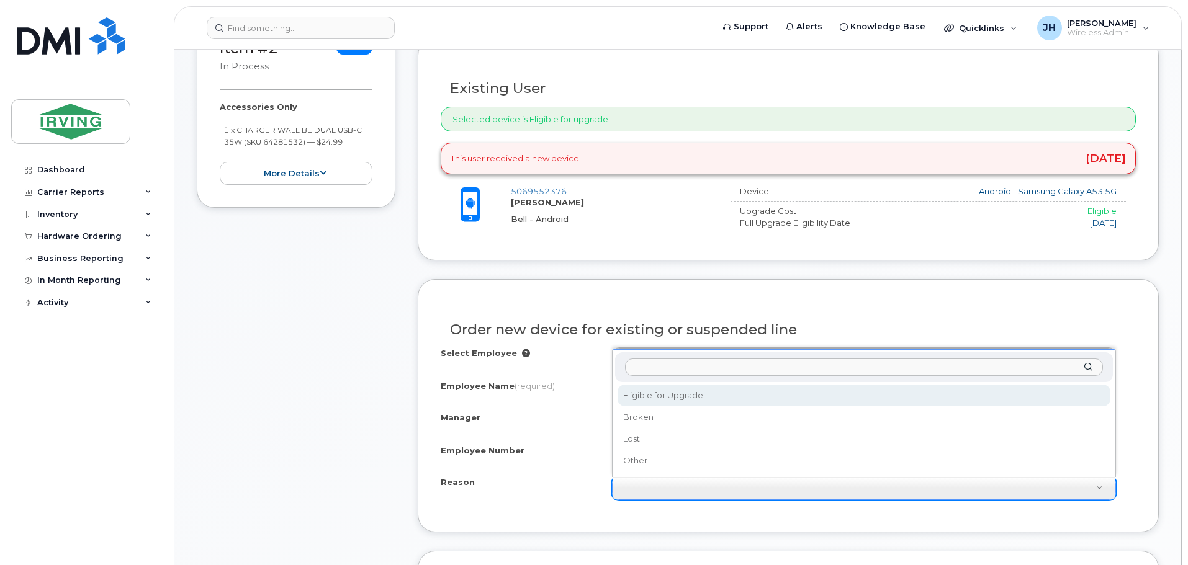
select select "eligible_for_upgrade"
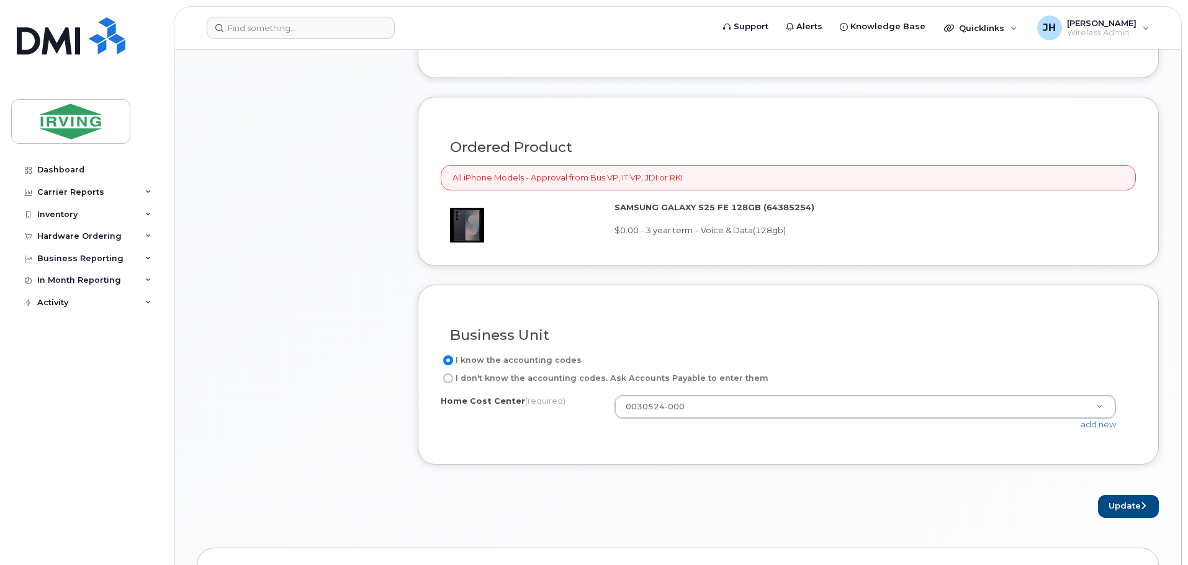
scroll to position [993, 0]
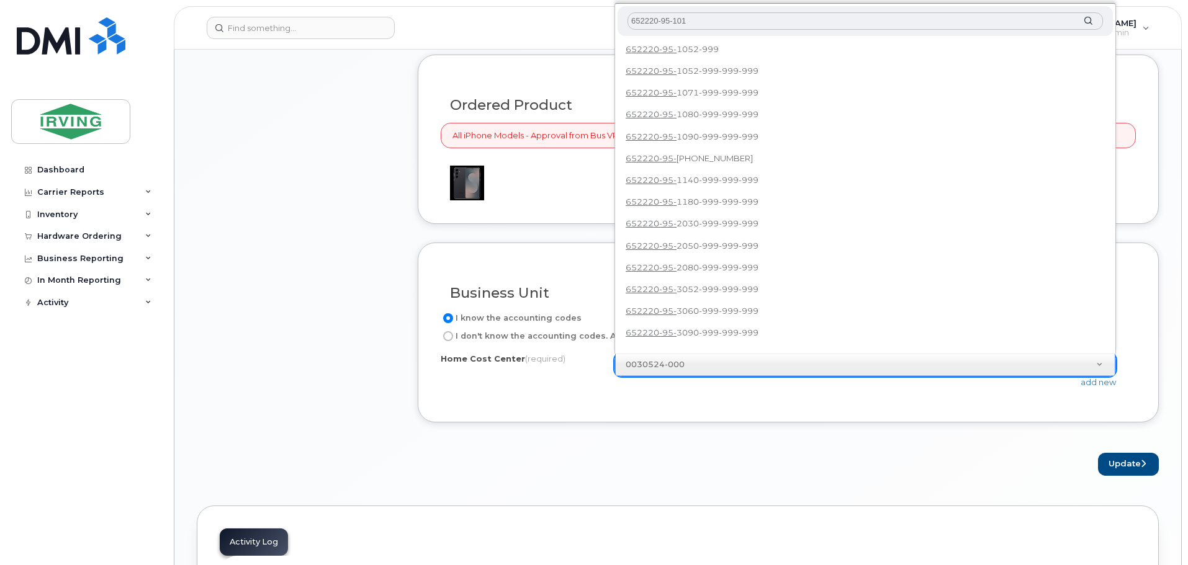
type input "652220-95-1010"
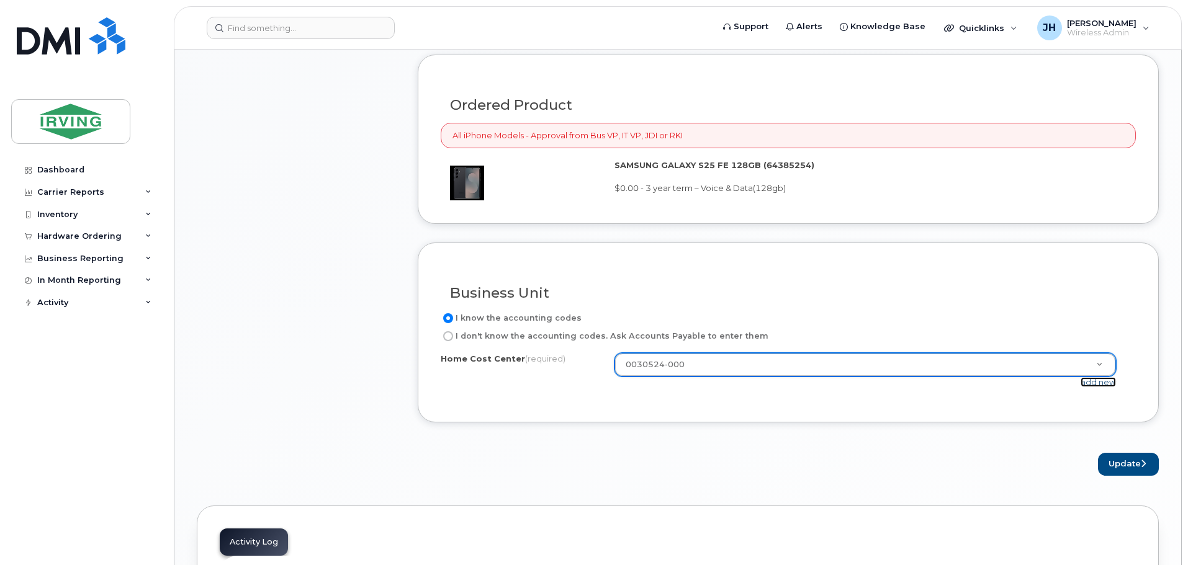
click at [1100, 380] on link "add new" at bounding box center [1097, 382] width 35 height 10
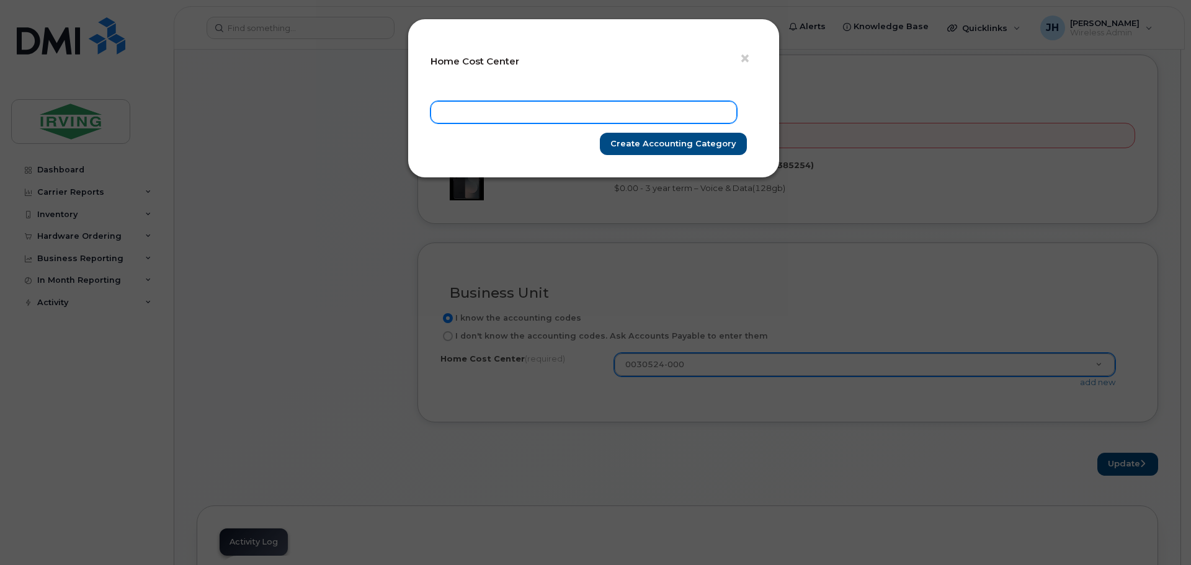
click at [455, 107] on input "text" at bounding box center [584, 112] width 307 height 22
type input "652220-95-1010-999-999-999"
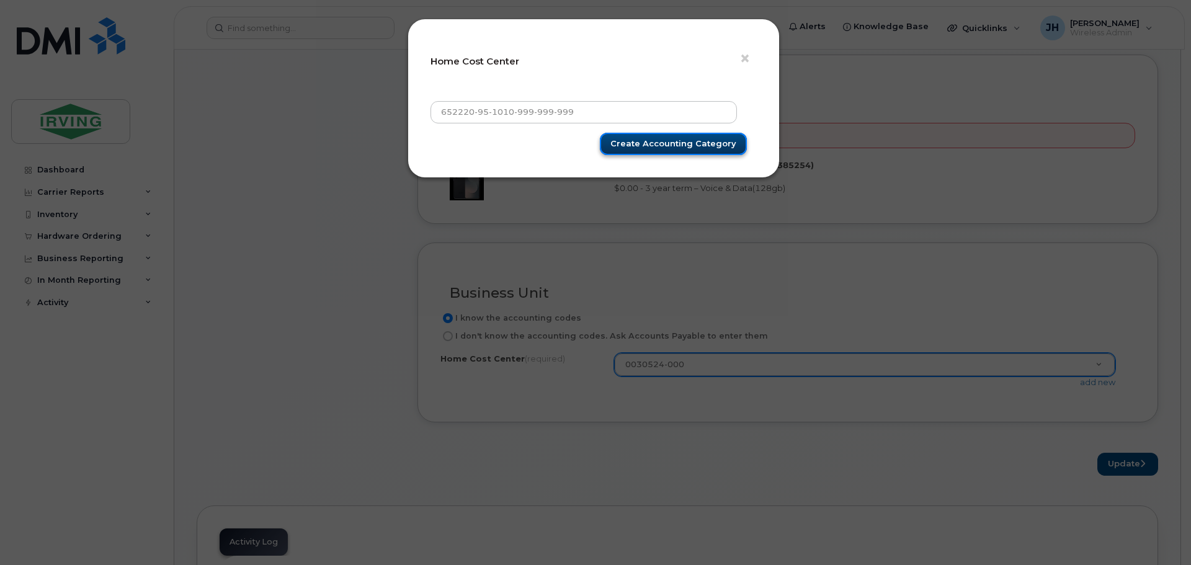
click at [631, 145] on input "Create Accounting category" at bounding box center [673, 144] width 147 height 23
type input "Saving"
type input "652220-95-1010-999-999-999"
type input "Create Accounting category"
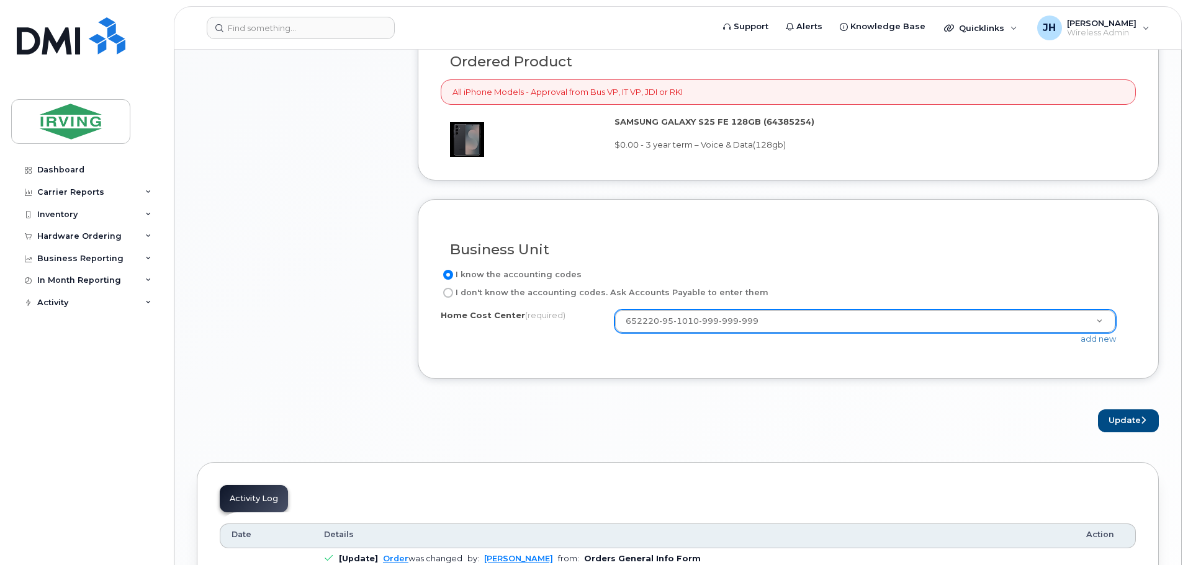
scroll to position [1055, 0]
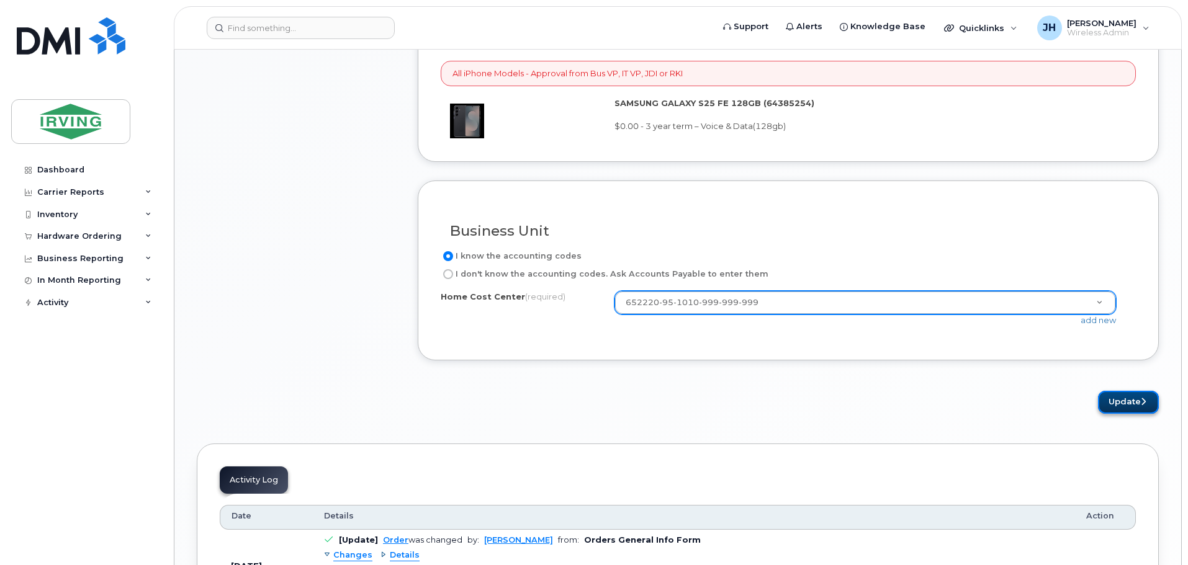
click at [1121, 403] on button "Update" at bounding box center [1128, 402] width 61 height 23
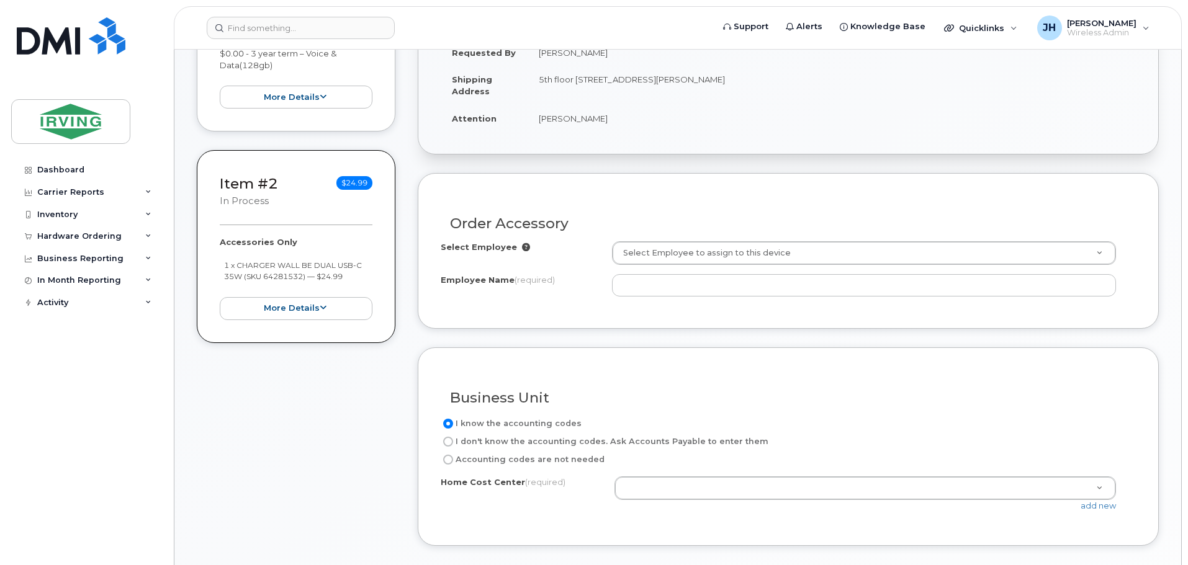
scroll to position [434, 0]
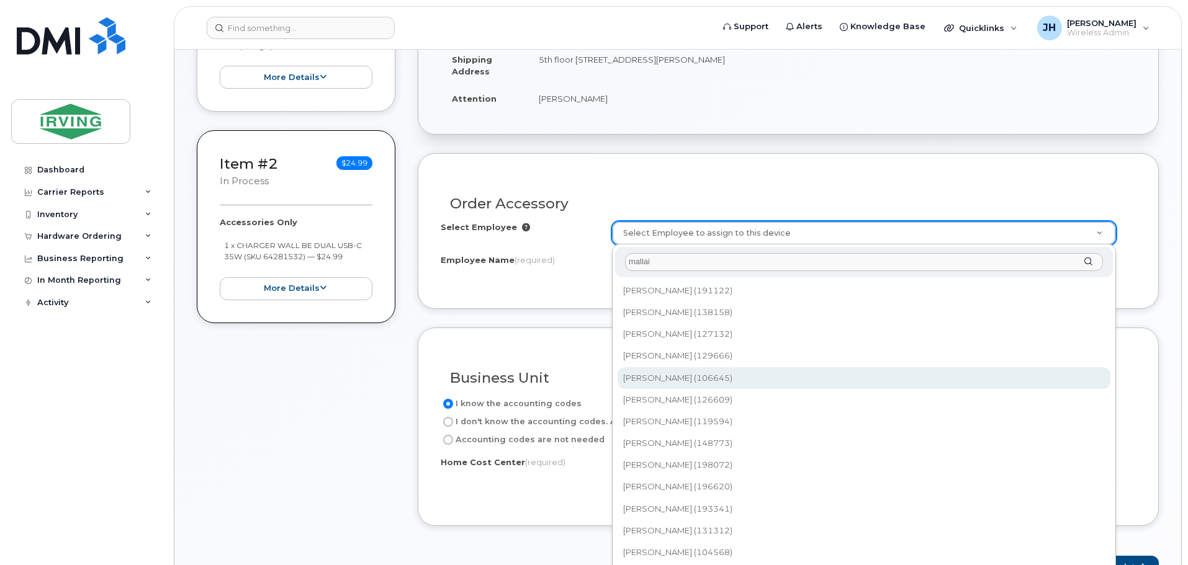
type input "mallai"
type input "1446927"
type input "[PERSON_NAME]"
type input "4311010220"
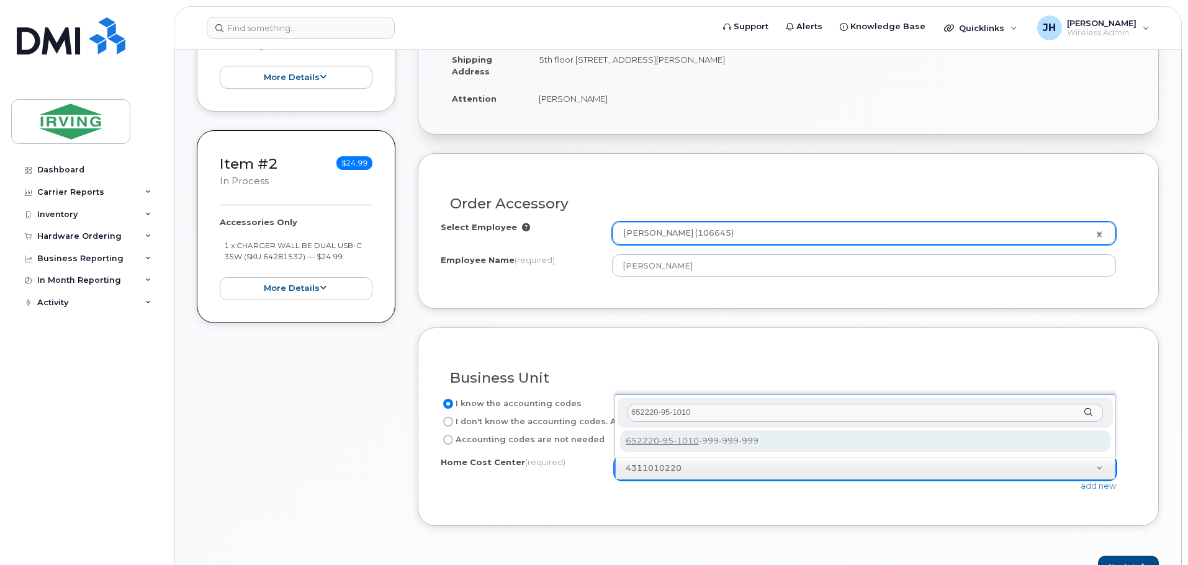
type input "652220-95-1010"
type input "652220-95-1010-999-999-999"
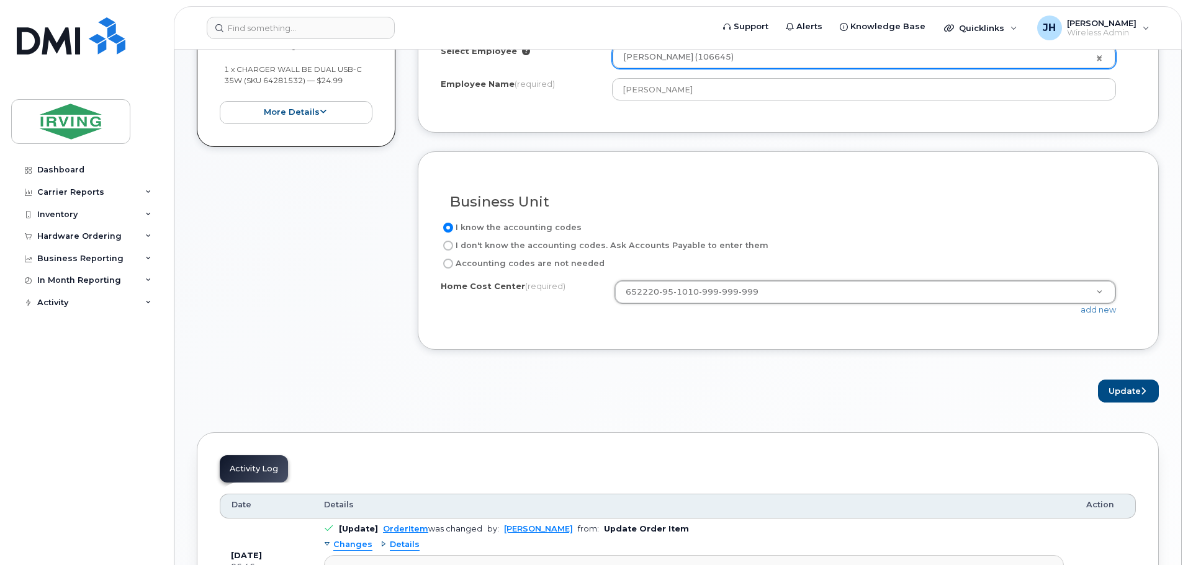
scroll to position [620, 0]
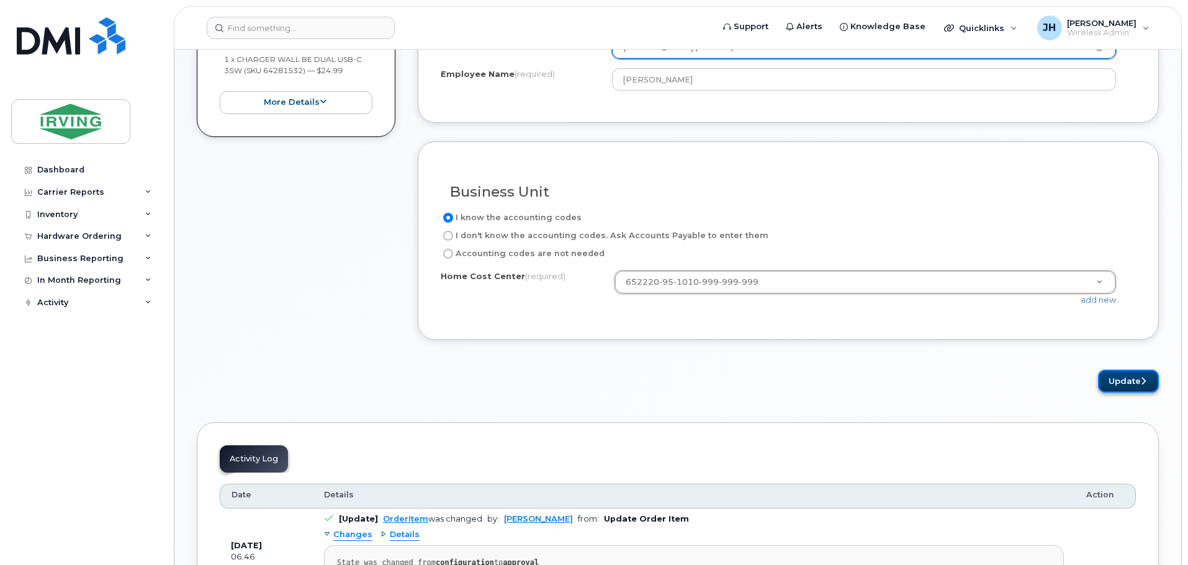
click at [1118, 383] on button "Update" at bounding box center [1128, 381] width 61 height 23
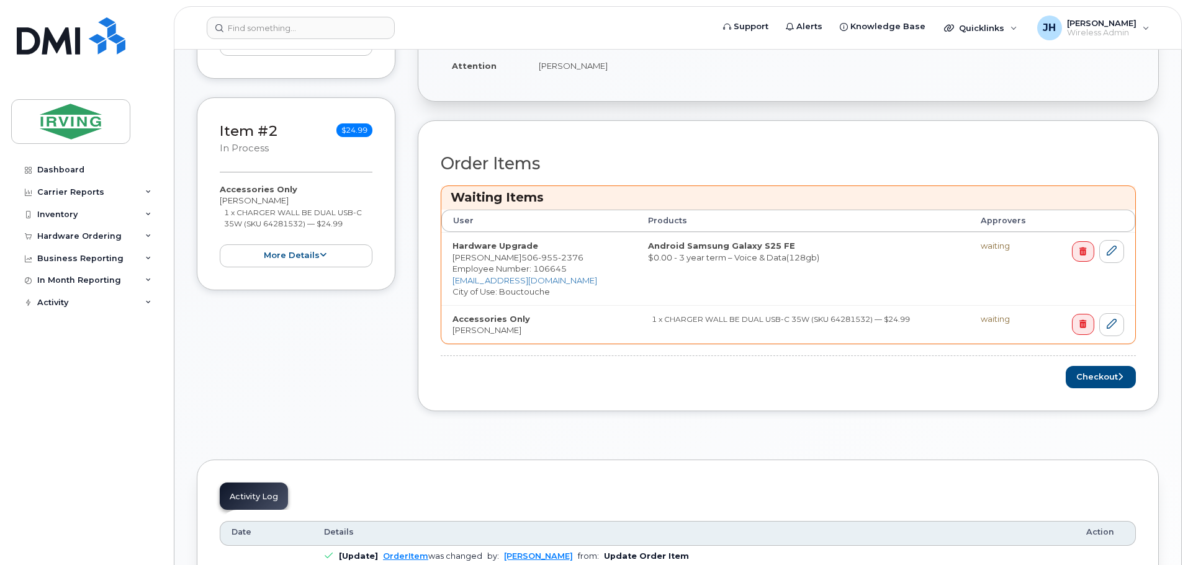
scroll to position [496, 0]
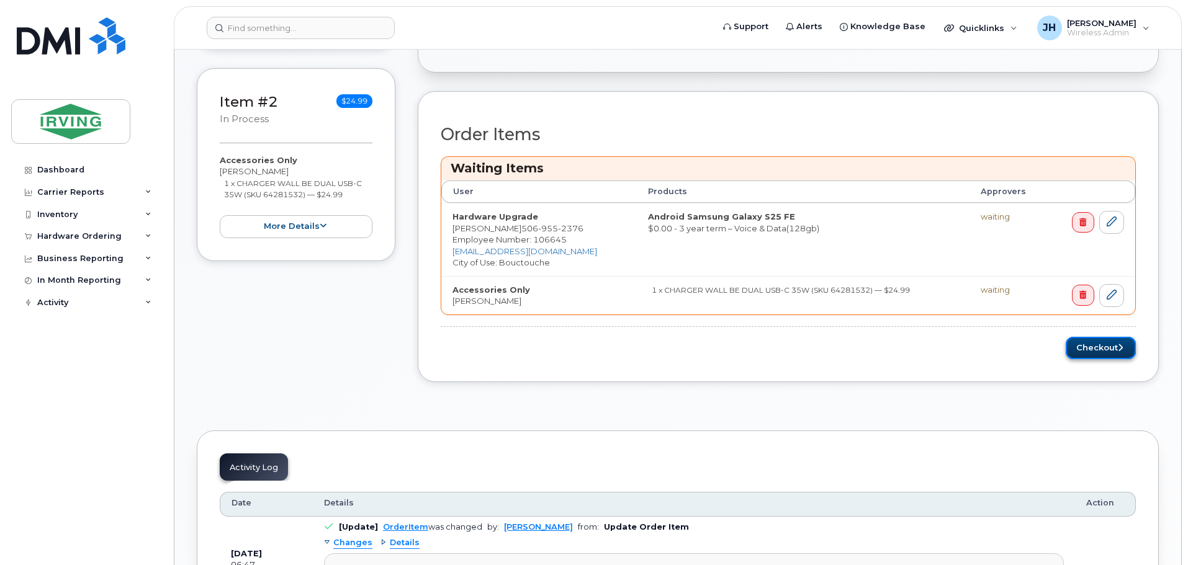
click at [1108, 346] on button "Checkout" at bounding box center [1100, 348] width 70 height 23
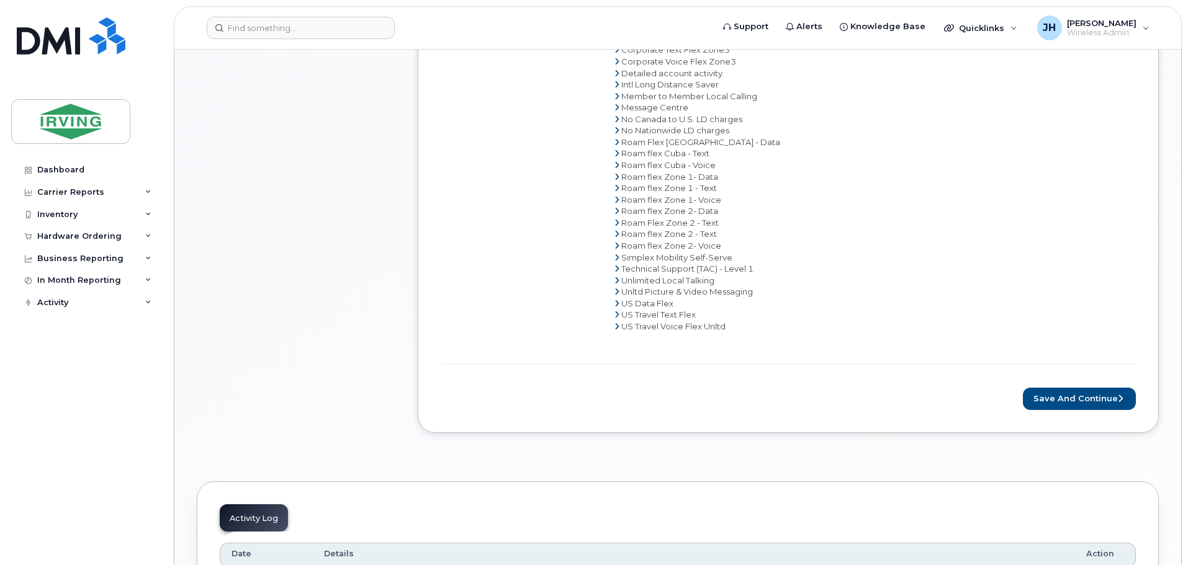
scroll to position [807, 0]
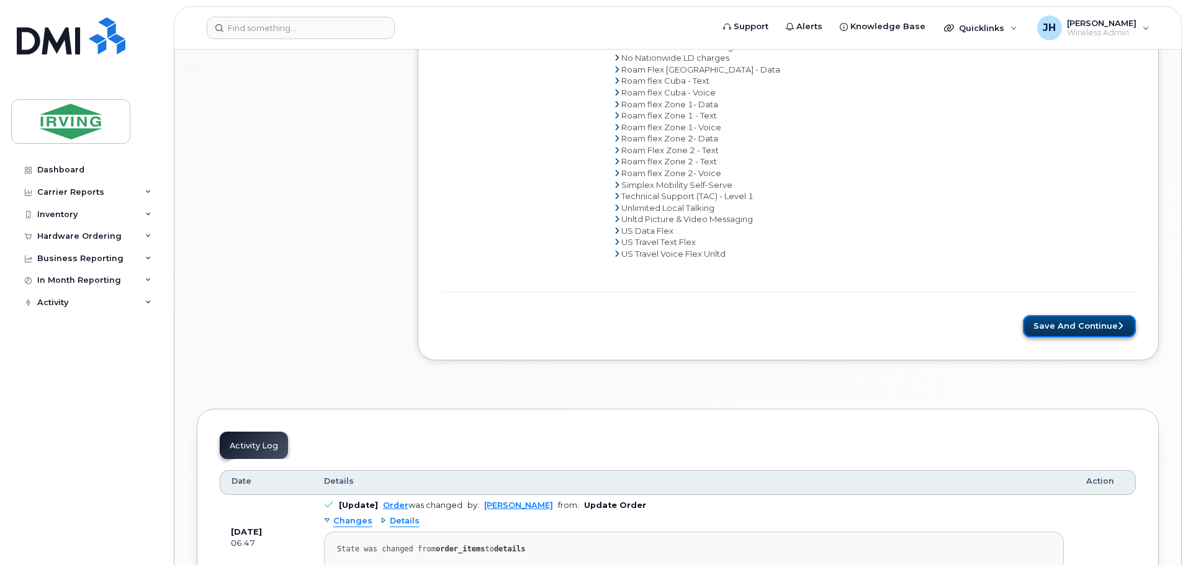
click at [1068, 323] on button "Save and Continue" at bounding box center [1079, 326] width 113 height 23
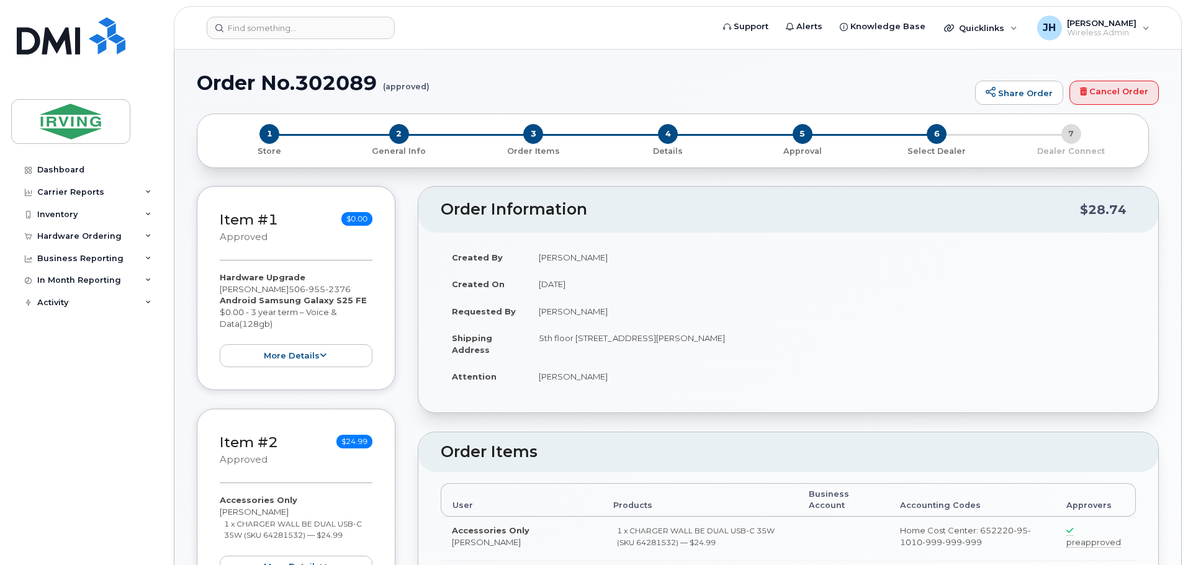
radio input "true"
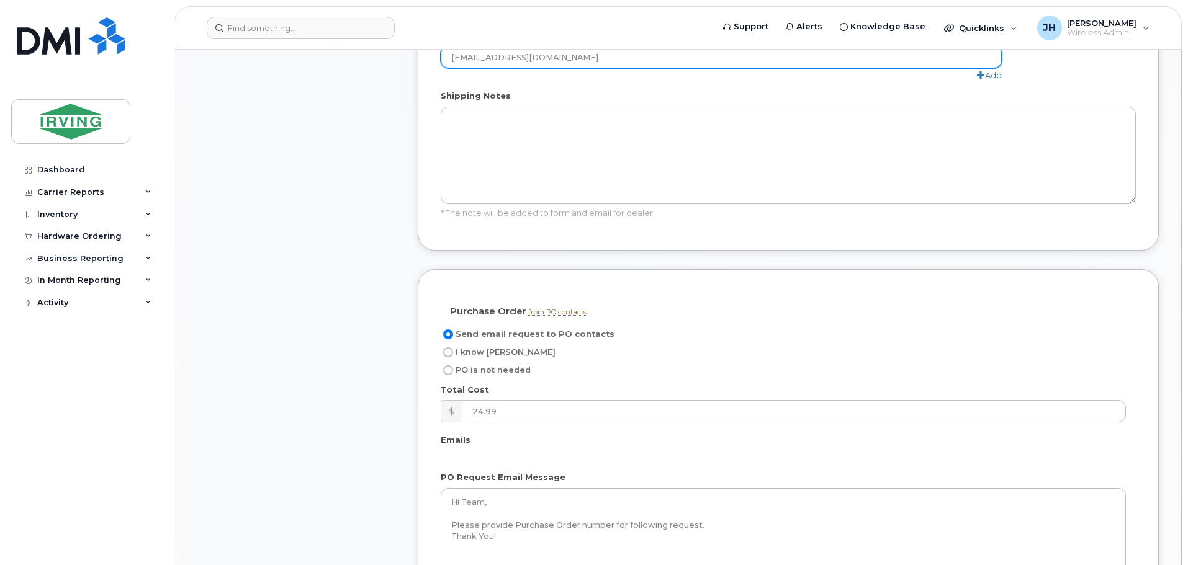
scroll to position [869, 0]
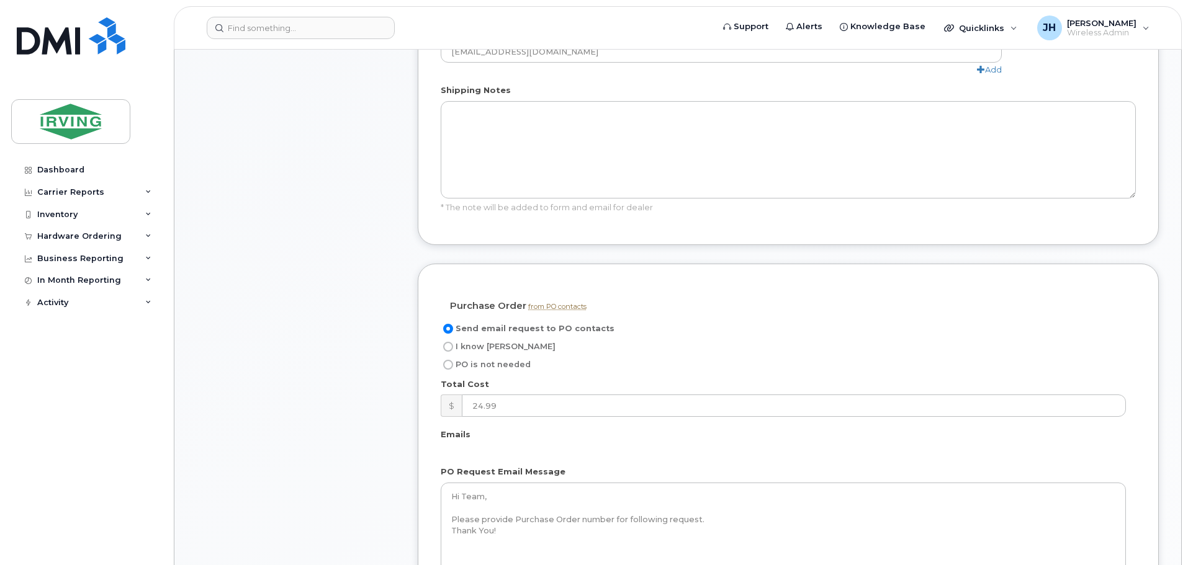
click at [445, 352] on input "I know [PERSON_NAME]" at bounding box center [448, 347] width 10 height 10
radio input "true"
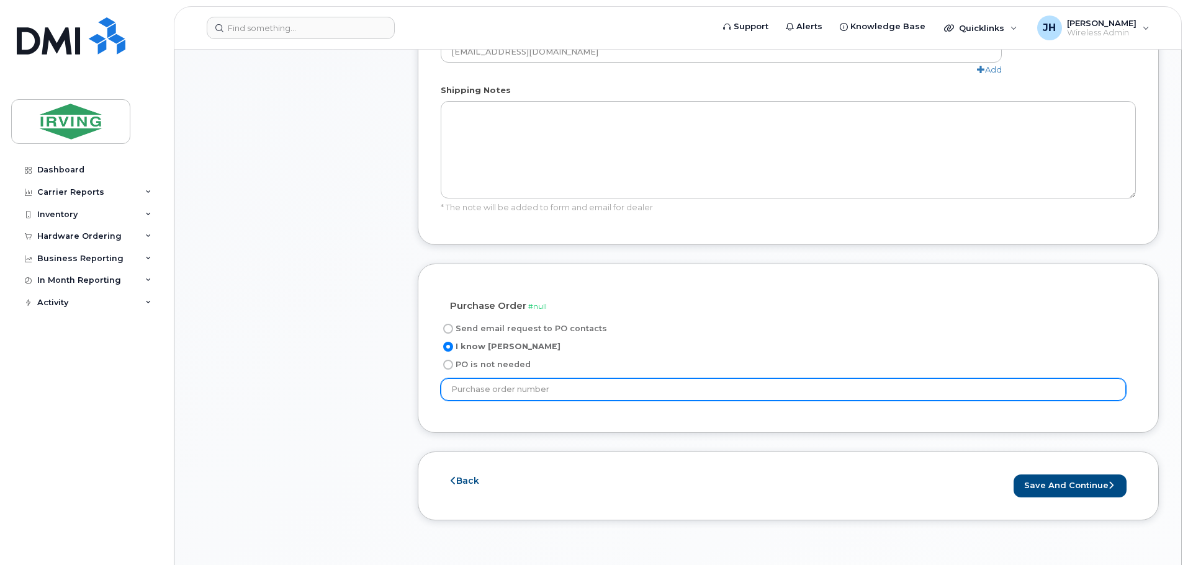
click at [522, 400] on input "text" at bounding box center [783, 390] width 685 height 22
drag, startPoint x: 488, startPoint y: 401, endPoint x: 429, endPoint y: 400, distance: 59.6
click at [429, 400] on div "Purchase Order from PO contacts #1016 not needed Send email request to PO conta…" at bounding box center [788, 348] width 741 height 169
paste input "62009"
type input "101662009"
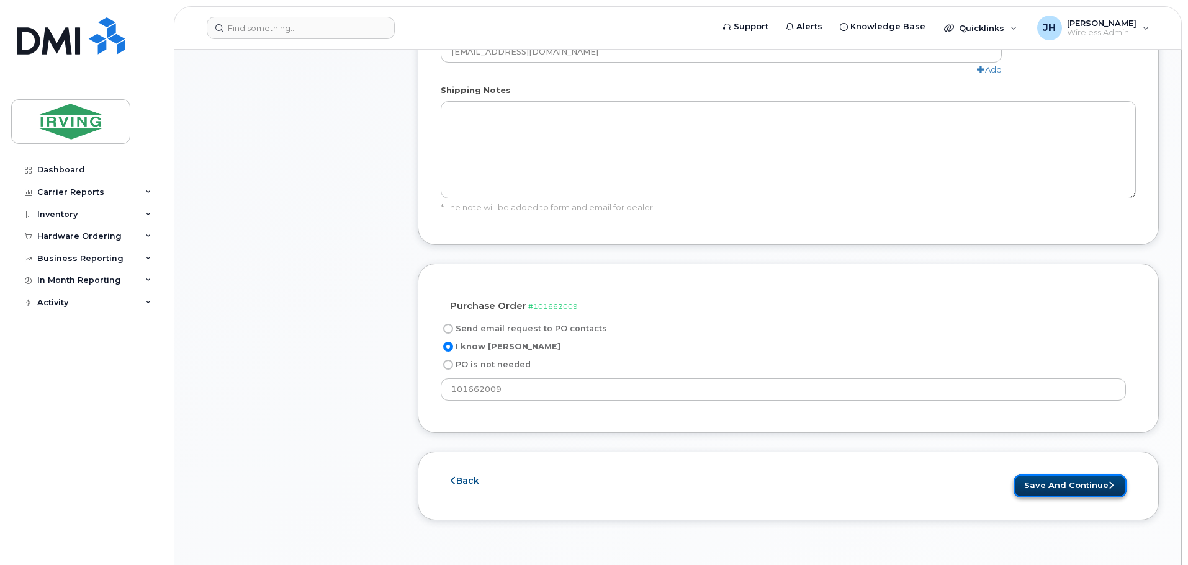
click at [1055, 491] on button "Save and Continue" at bounding box center [1069, 486] width 113 height 23
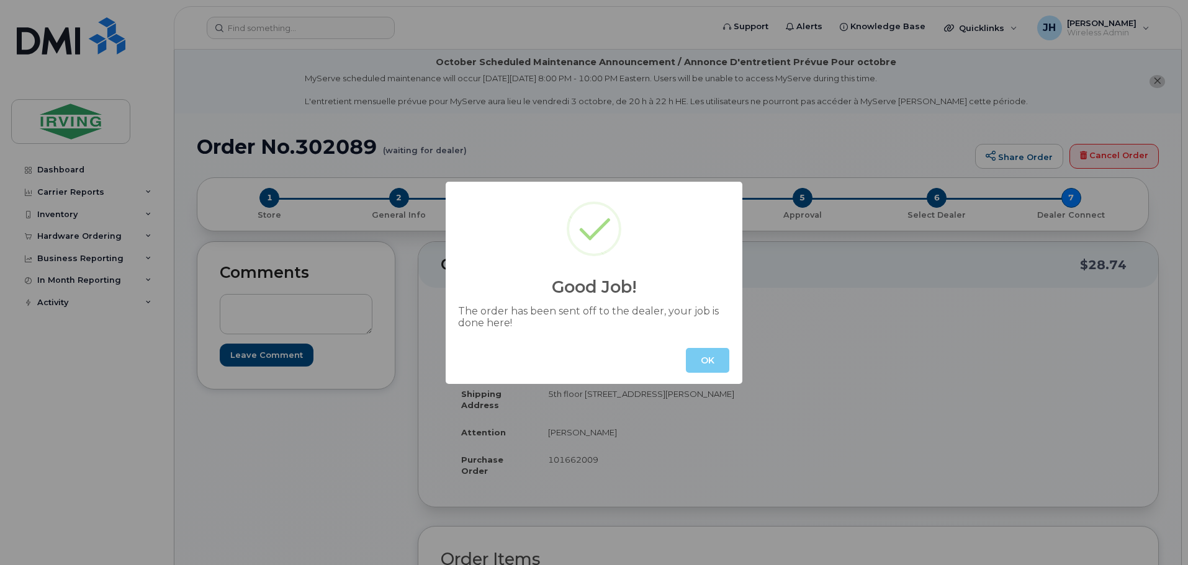
click at [707, 357] on button "OK" at bounding box center [707, 360] width 43 height 25
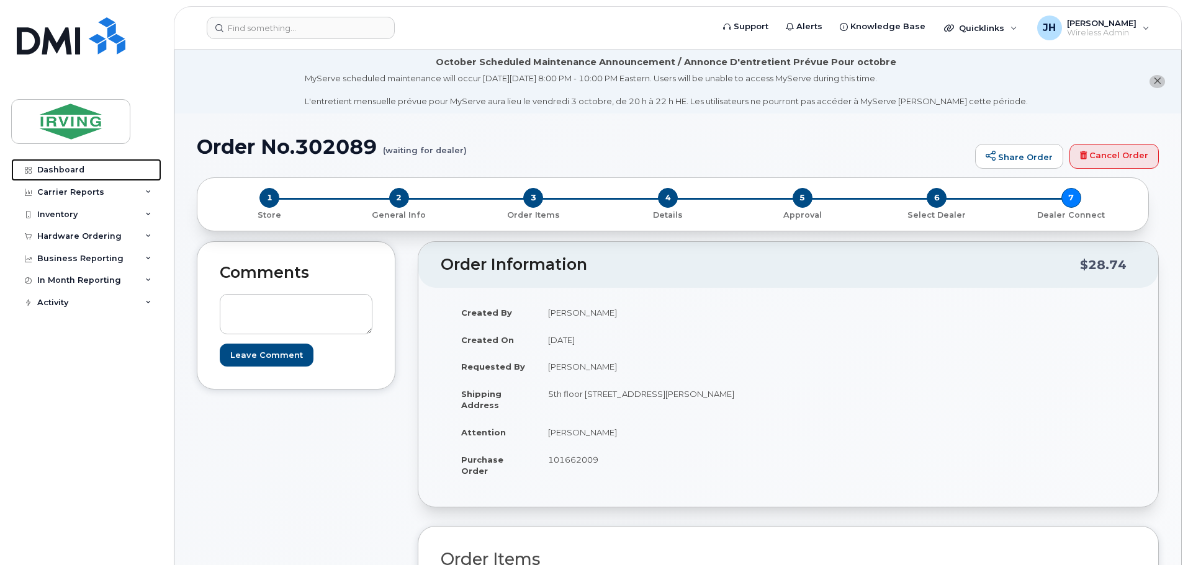
drag, startPoint x: 63, startPoint y: 171, endPoint x: 138, endPoint y: 127, distance: 87.1
click at [63, 171] on div "Dashboard" at bounding box center [60, 170] width 47 height 10
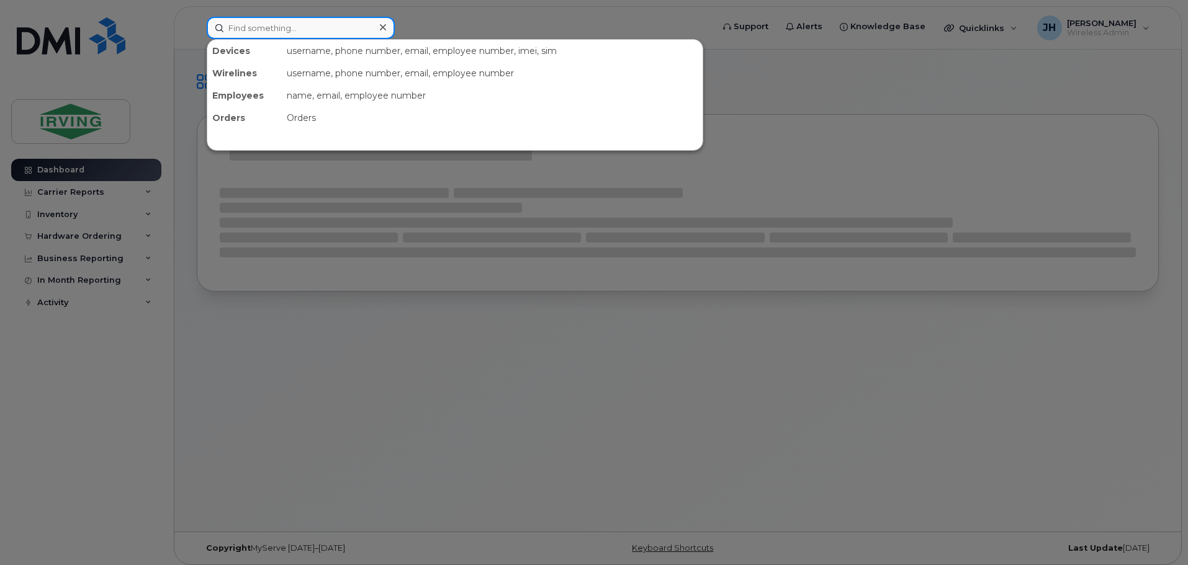
click at [304, 29] on input at bounding box center [301, 28] width 188 height 22
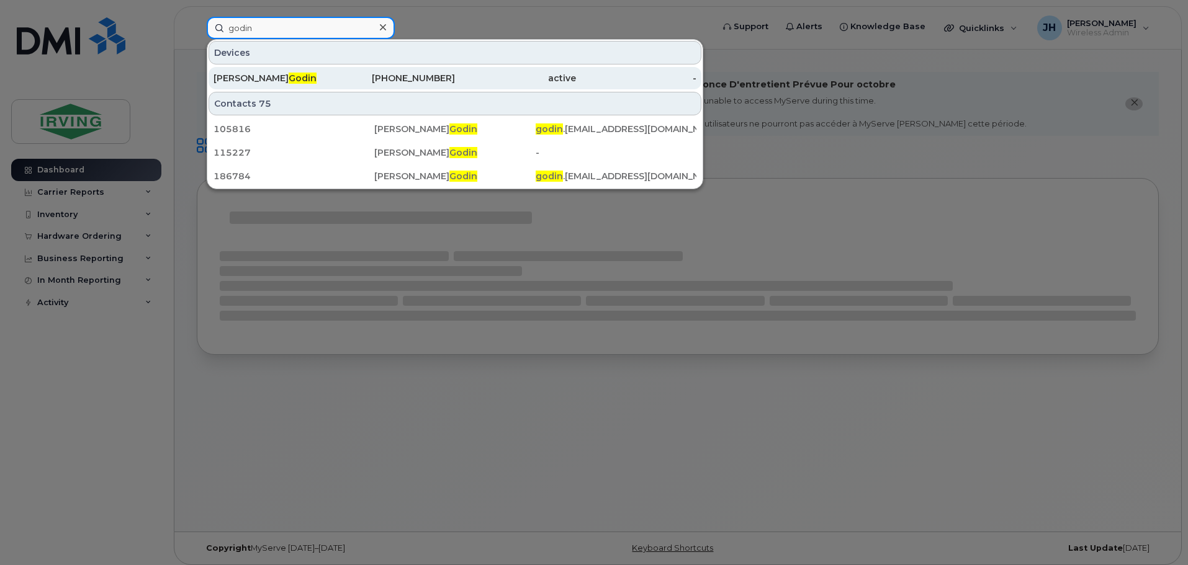
type input "godin"
click at [289, 80] on span "Godin" at bounding box center [303, 78] width 28 height 11
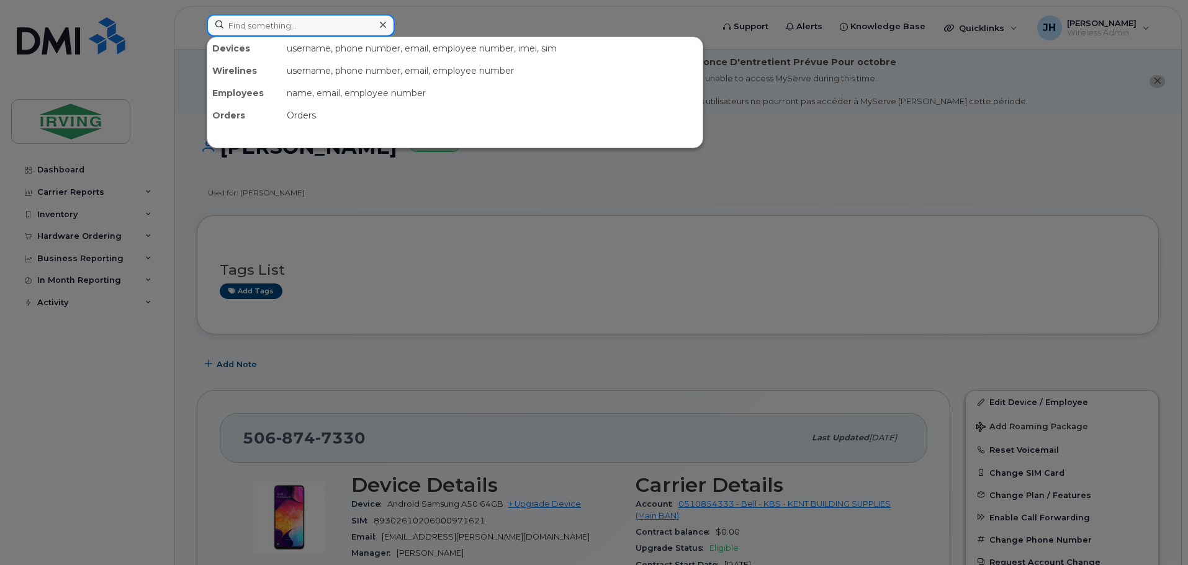
click at [302, 23] on input at bounding box center [301, 25] width 188 height 22
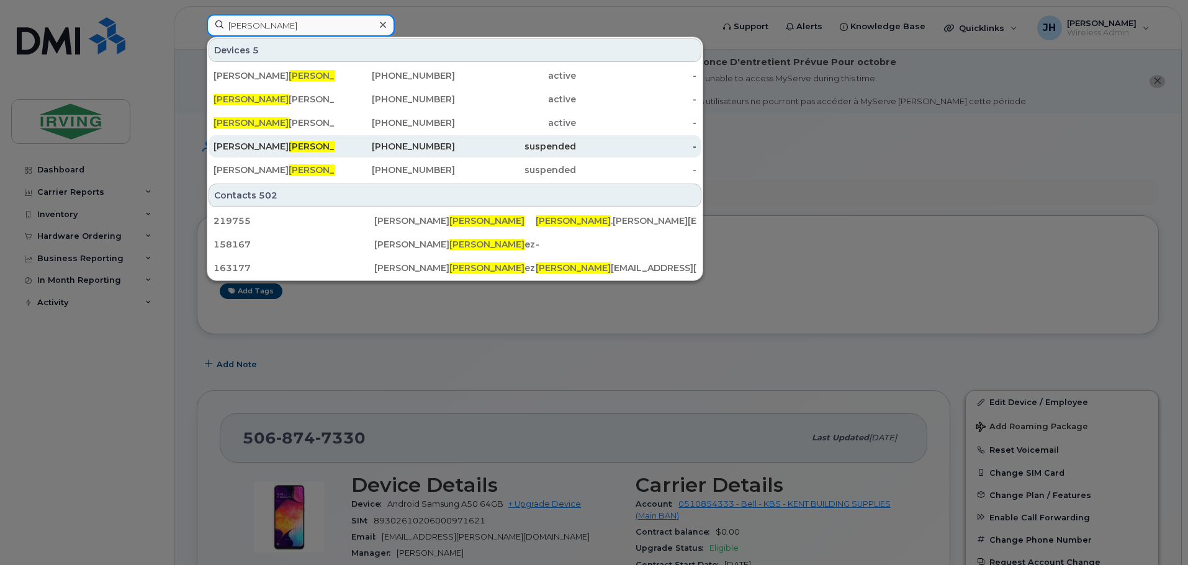
type input "martin"
click at [267, 145] on div "Christopher Martin" at bounding box center [273, 146] width 121 height 12
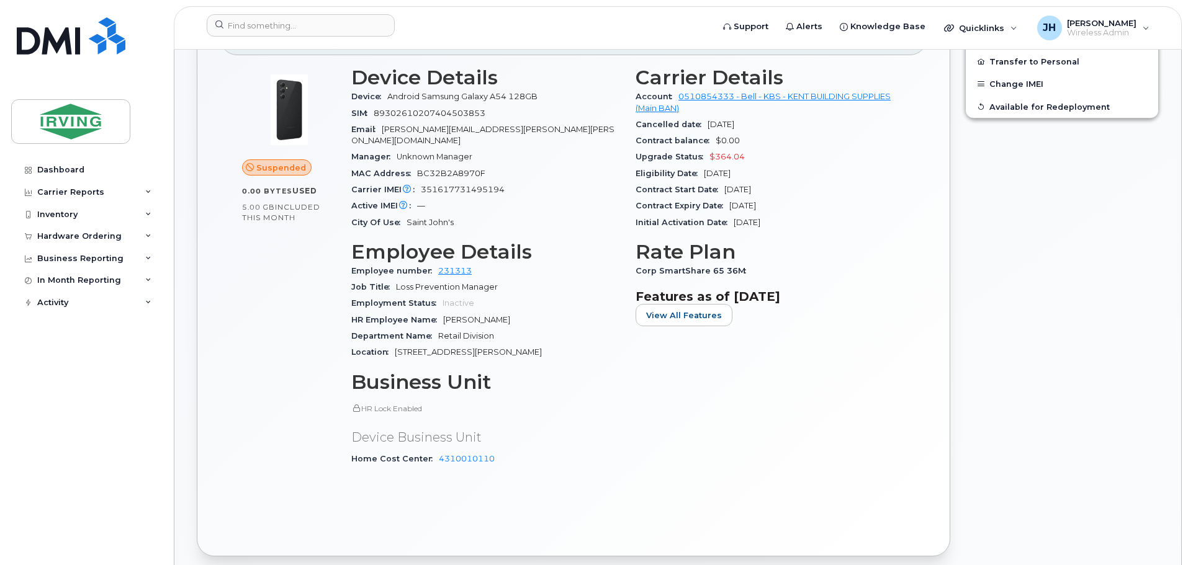
scroll to position [310, 0]
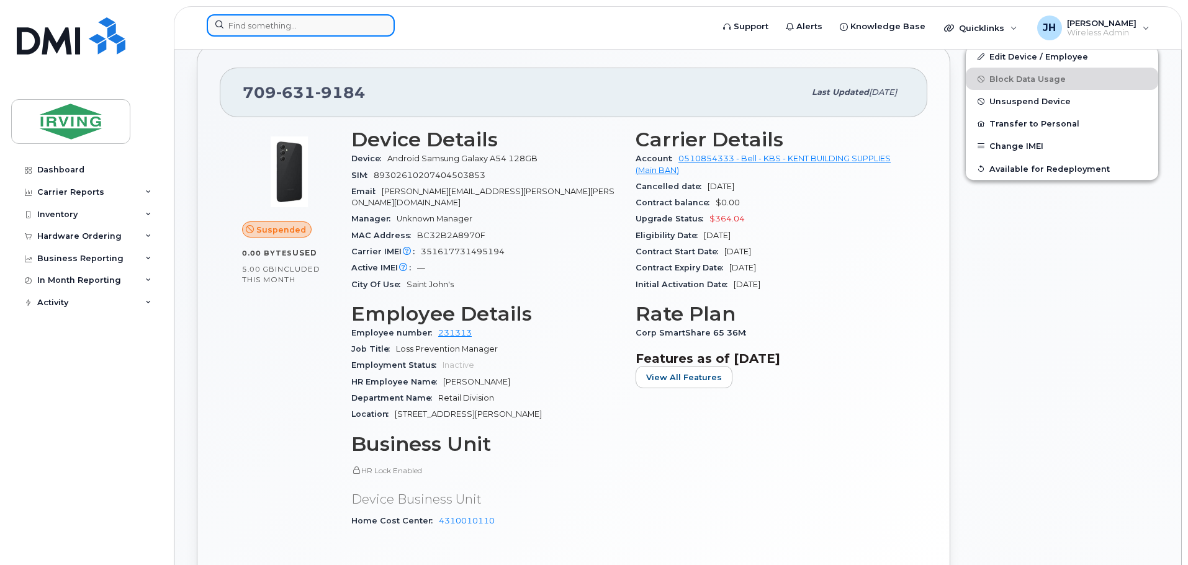
click at [305, 29] on input at bounding box center [301, 25] width 188 height 22
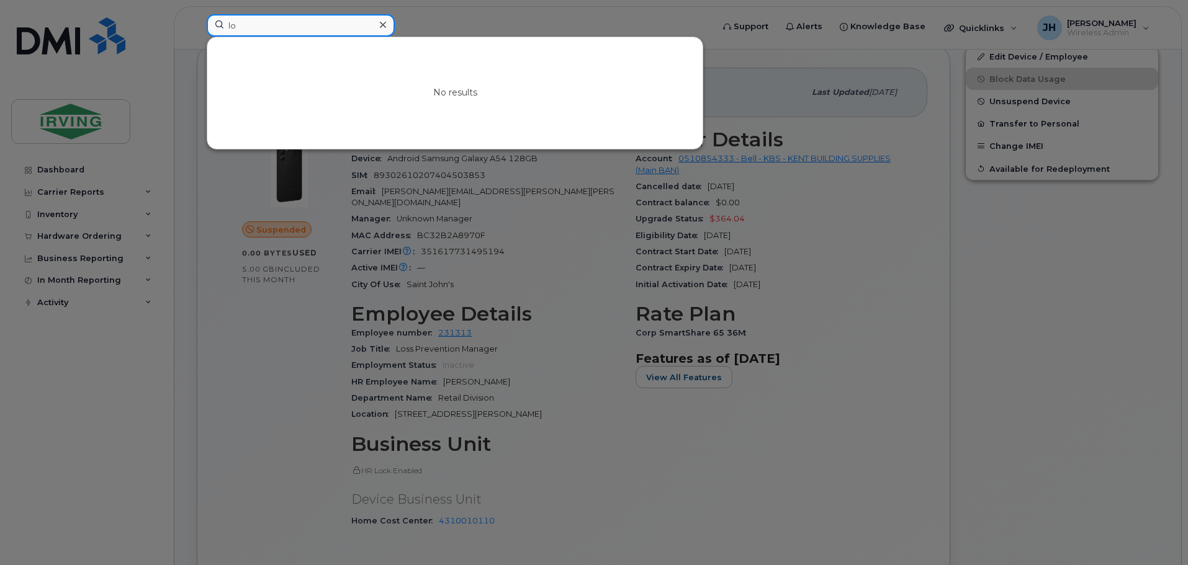
type input "l"
click at [517, 20] on div at bounding box center [594, 282] width 1188 height 565
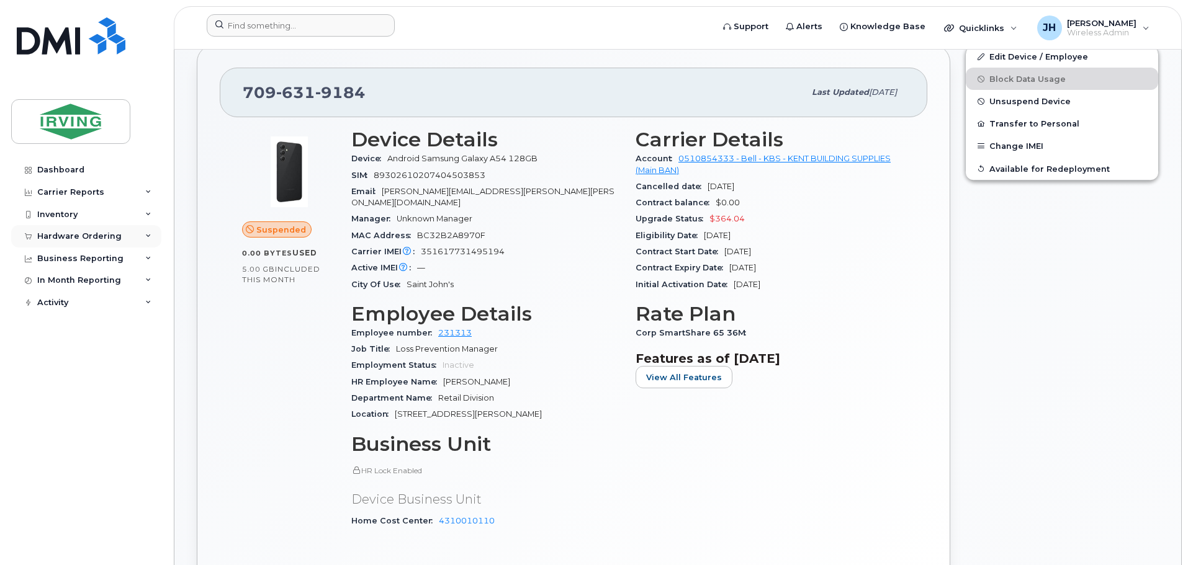
click at [92, 234] on div "Hardware Ordering" at bounding box center [79, 236] width 84 height 10
click at [66, 280] on div "Orders" at bounding box center [58, 282] width 30 height 11
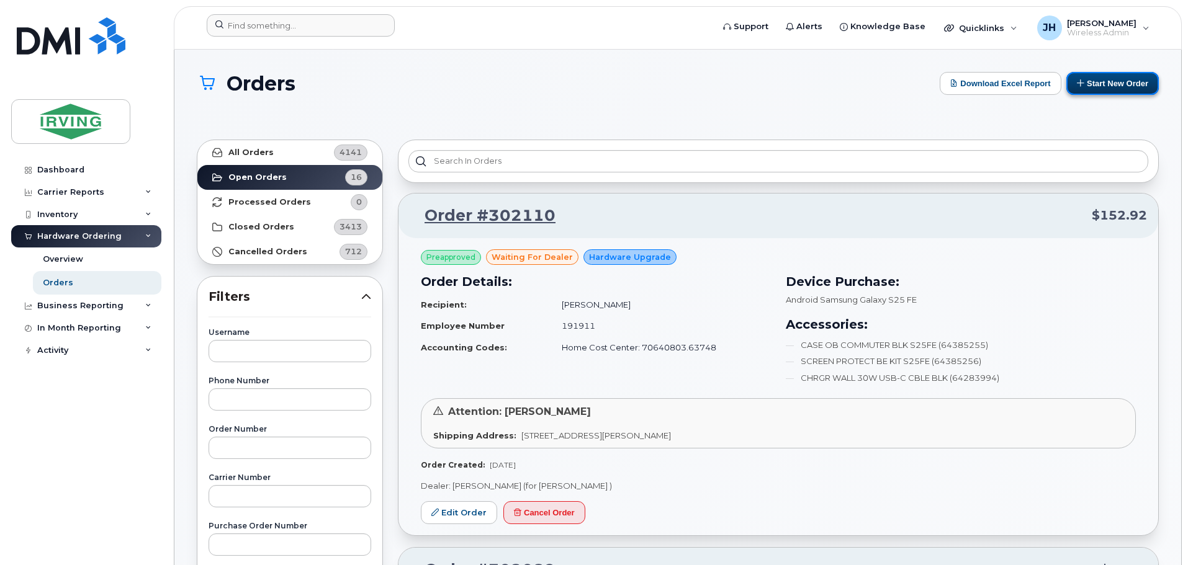
click at [1126, 82] on button "Start New Order" at bounding box center [1112, 83] width 92 height 23
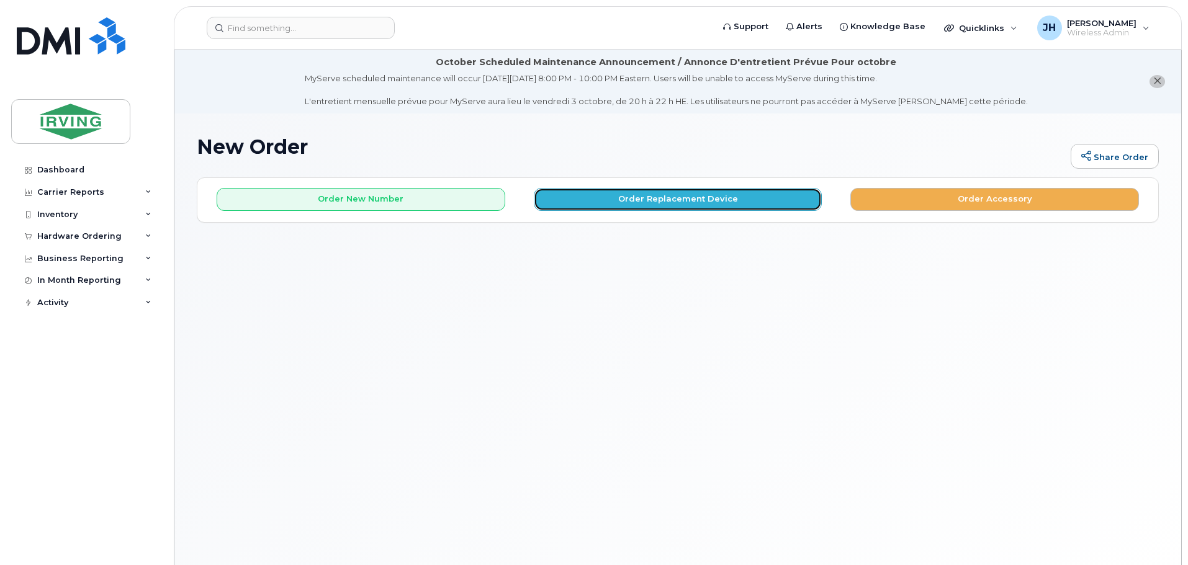
click at [700, 201] on button "Order Replacement Device" at bounding box center [678, 199] width 289 height 23
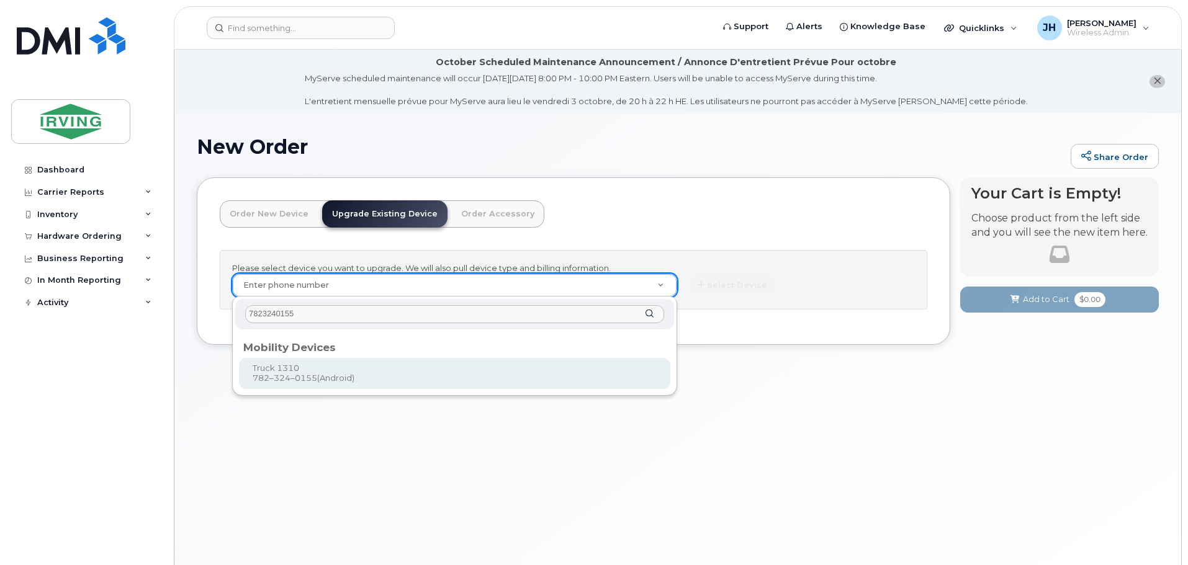
type input "7823240155"
type input "698307"
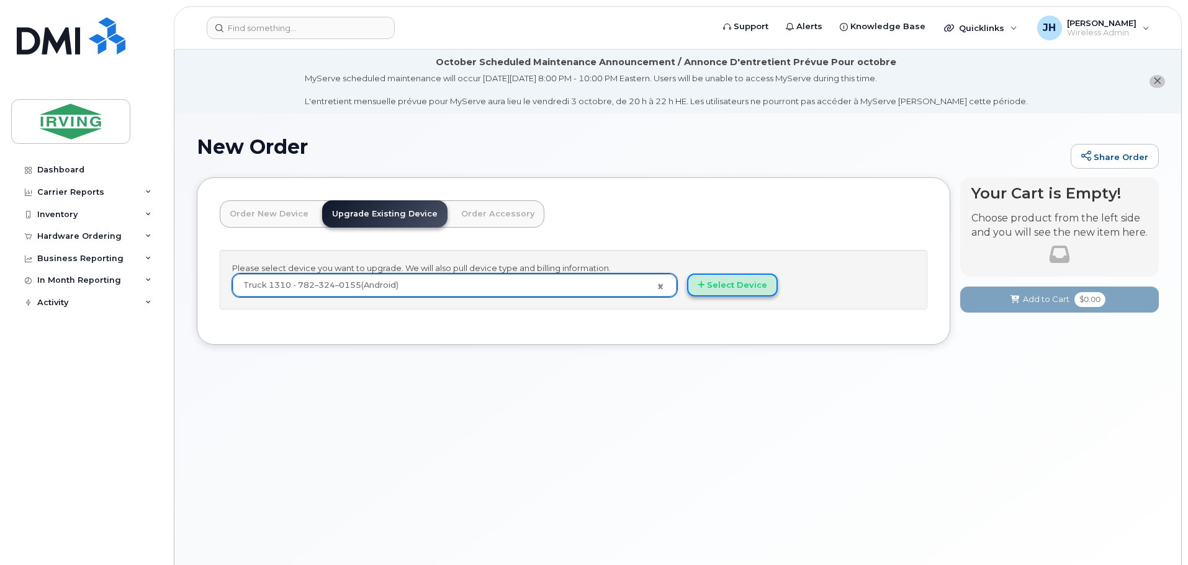
click at [732, 289] on button "Select Device" at bounding box center [732, 285] width 91 height 23
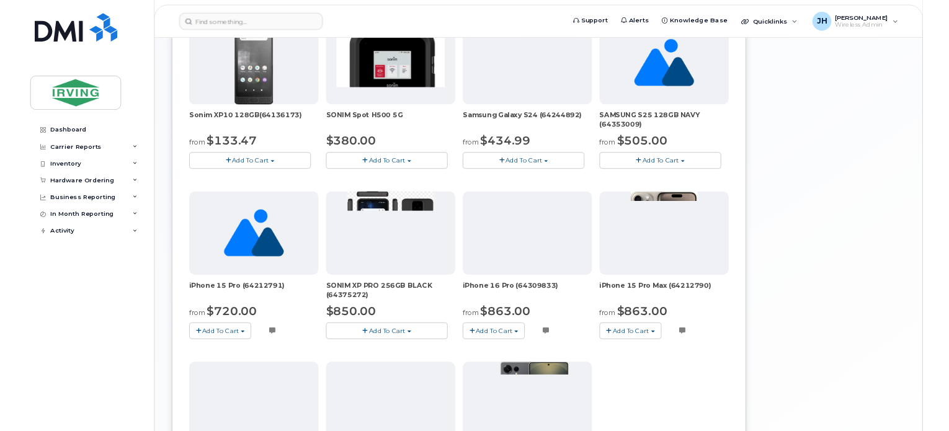
scroll to position [558, 0]
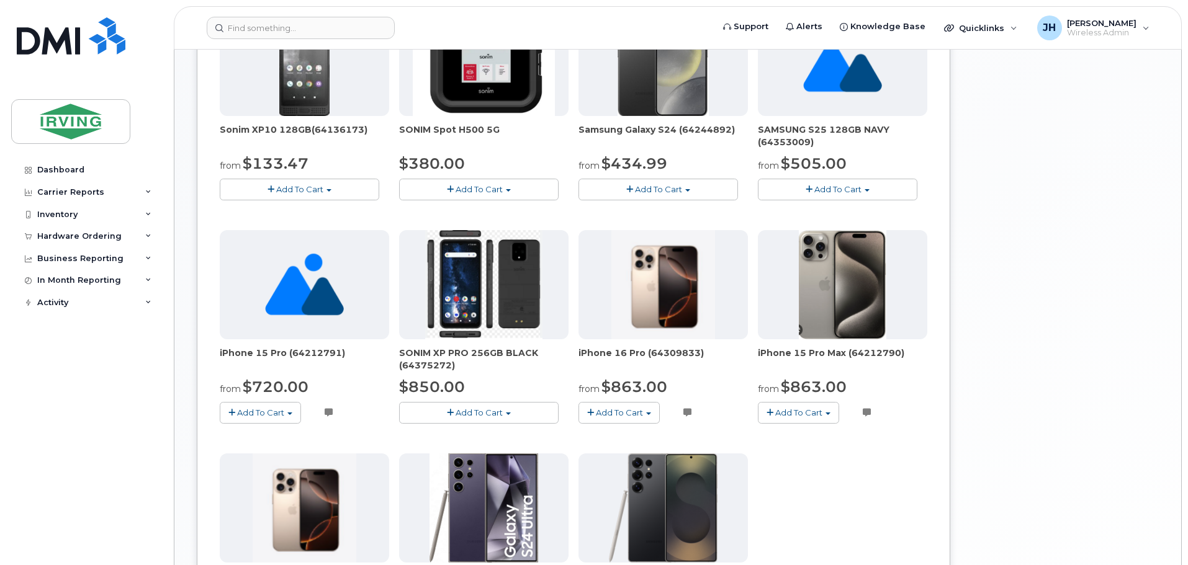
click at [473, 412] on span "Add To Cart" at bounding box center [478, 413] width 47 height 10
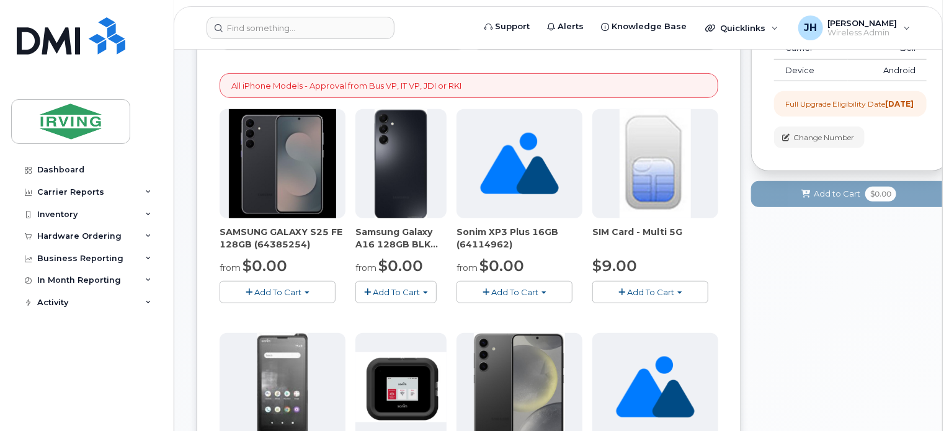
scroll to position [124, 0]
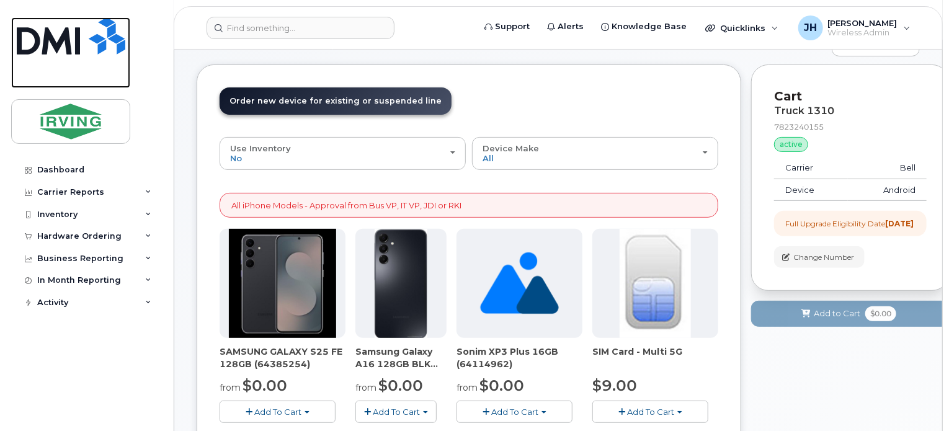
click at [44, 34] on img at bounding box center [71, 35] width 109 height 37
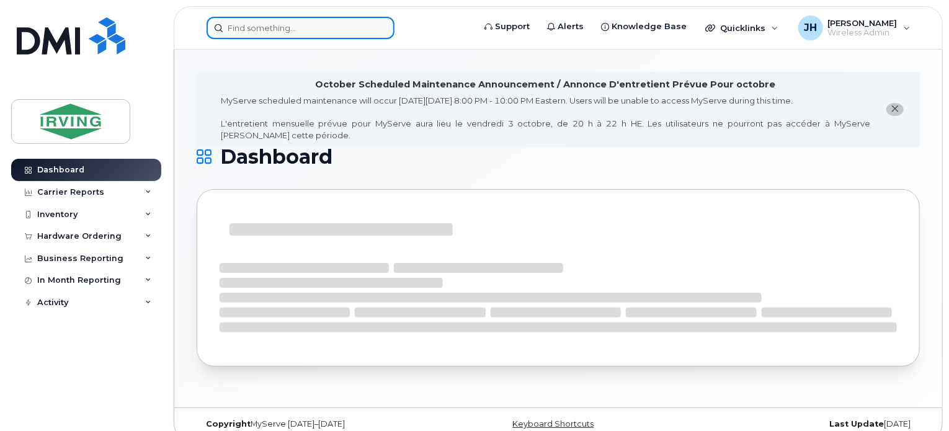
click at [269, 26] on input at bounding box center [301, 28] width 188 height 22
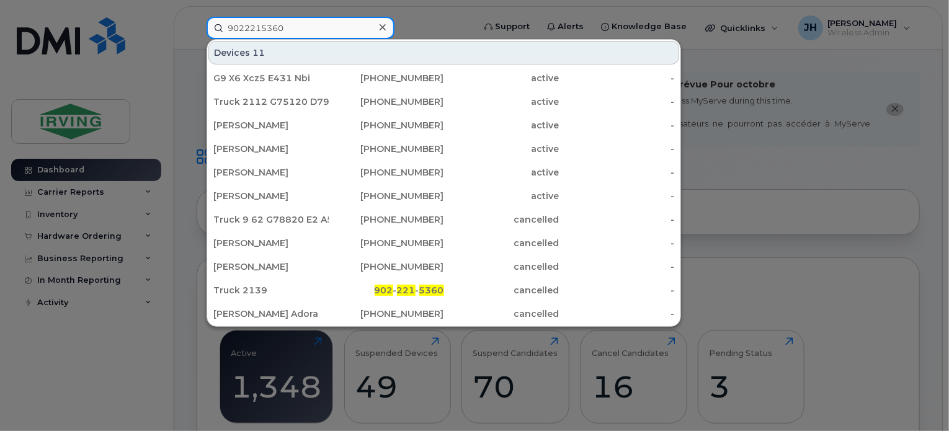
type input "9022215360"
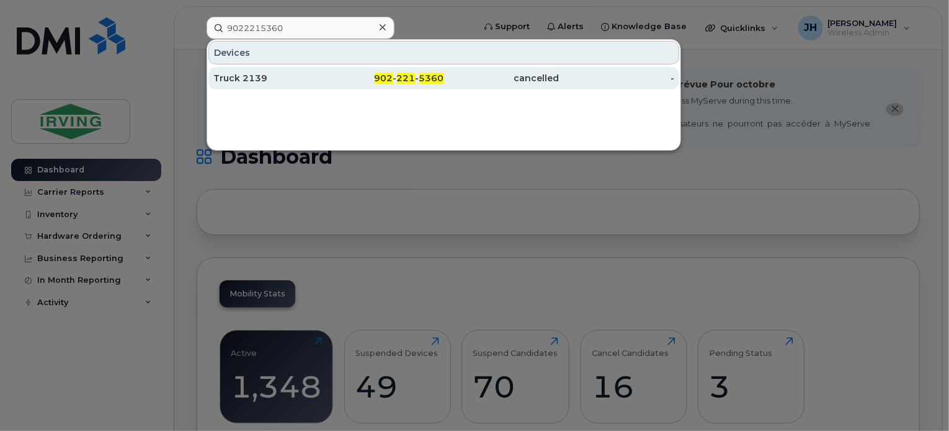
click at [250, 74] on div "Truck 2139" at bounding box center [270, 78] width 115 height 12
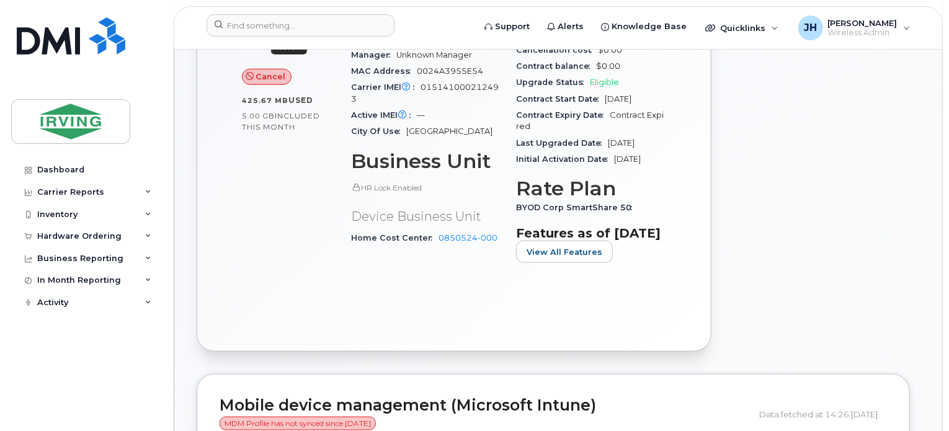
scroll to position [372, 0]
